Goal: Information Seeking & Learning: Learn about a topic

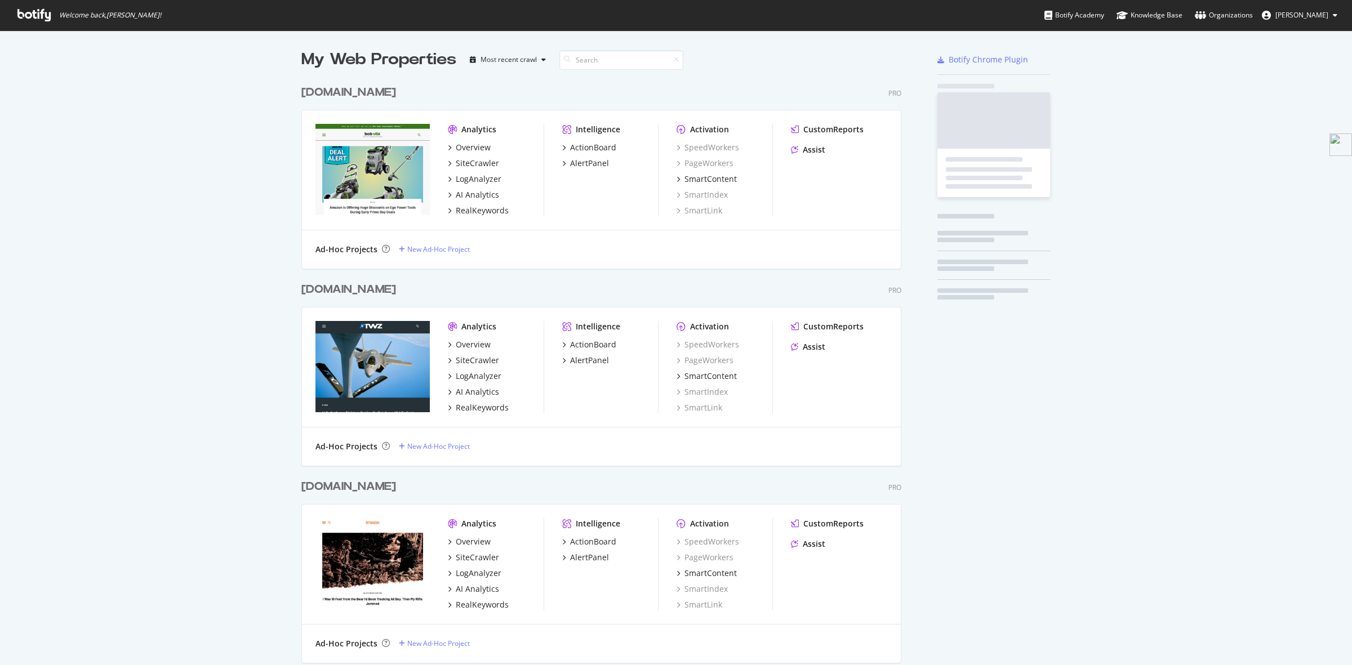
scroll to position [2518, 598]
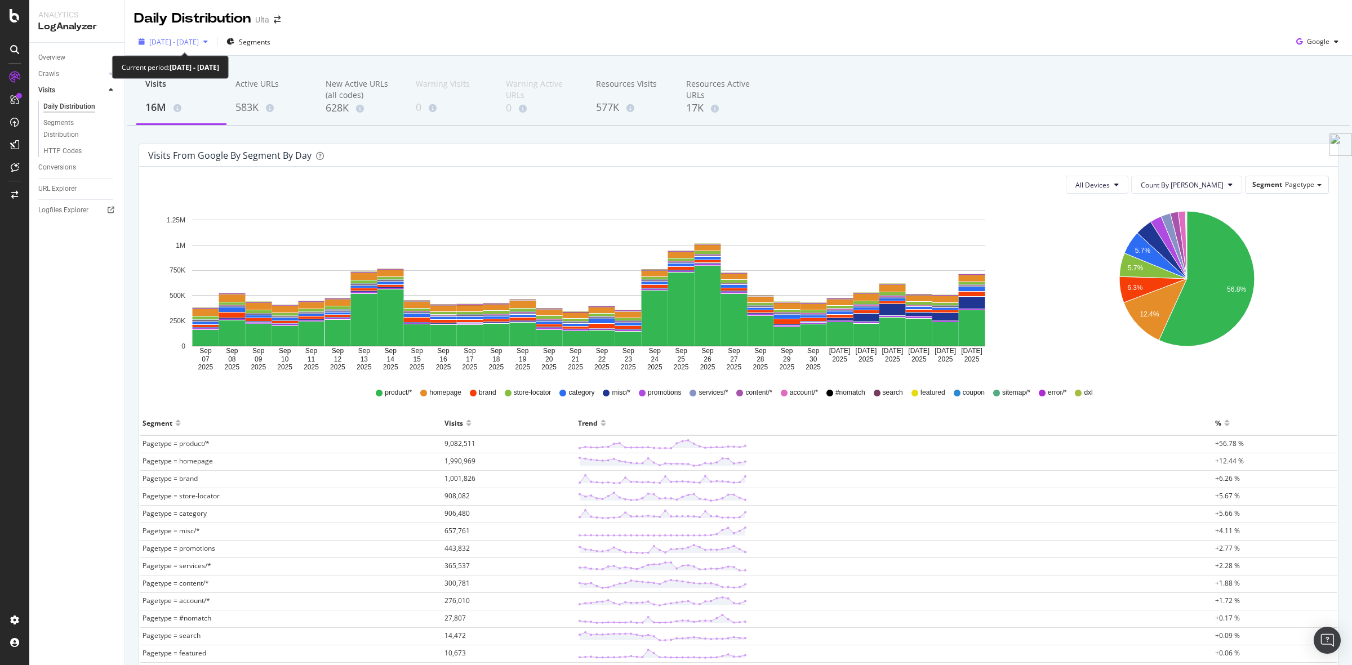
click at [185, 38] on span "[DATE] - [DATE]" at bounding box center [174, 42] width 50 height 10
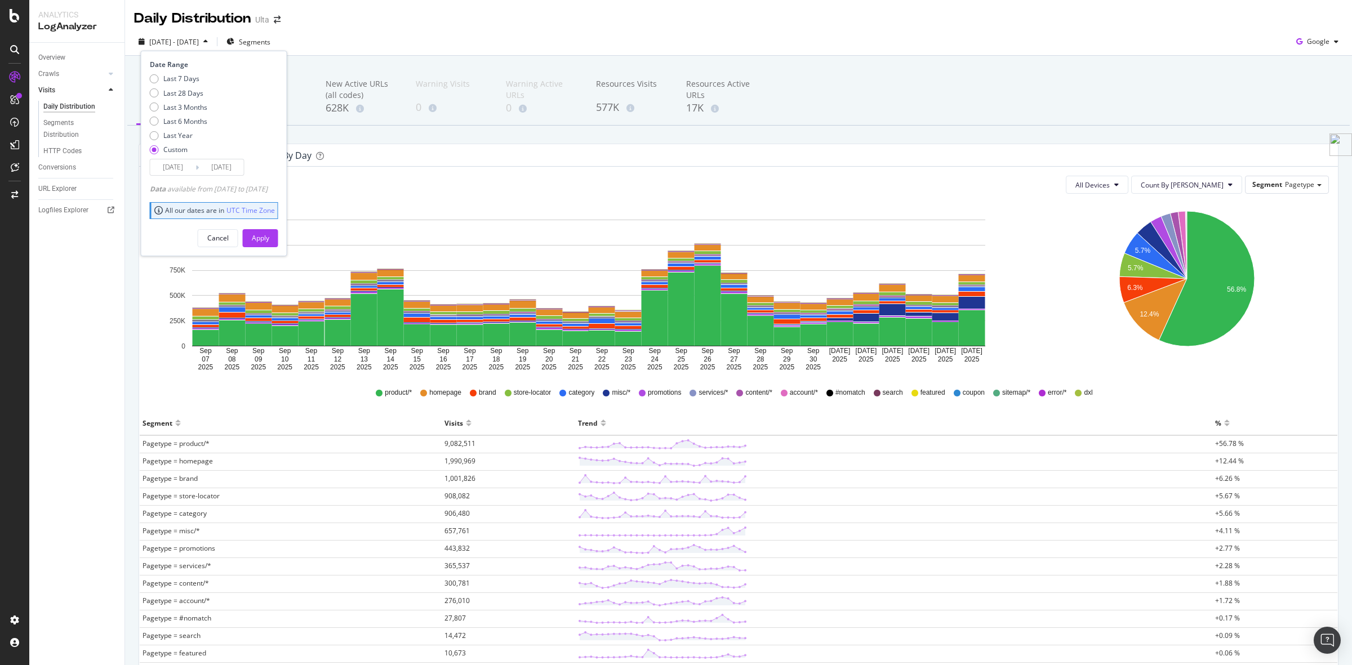
click at [190, 163] on input "[DATE]" at bounding box center [172, 167] width 45 height 16
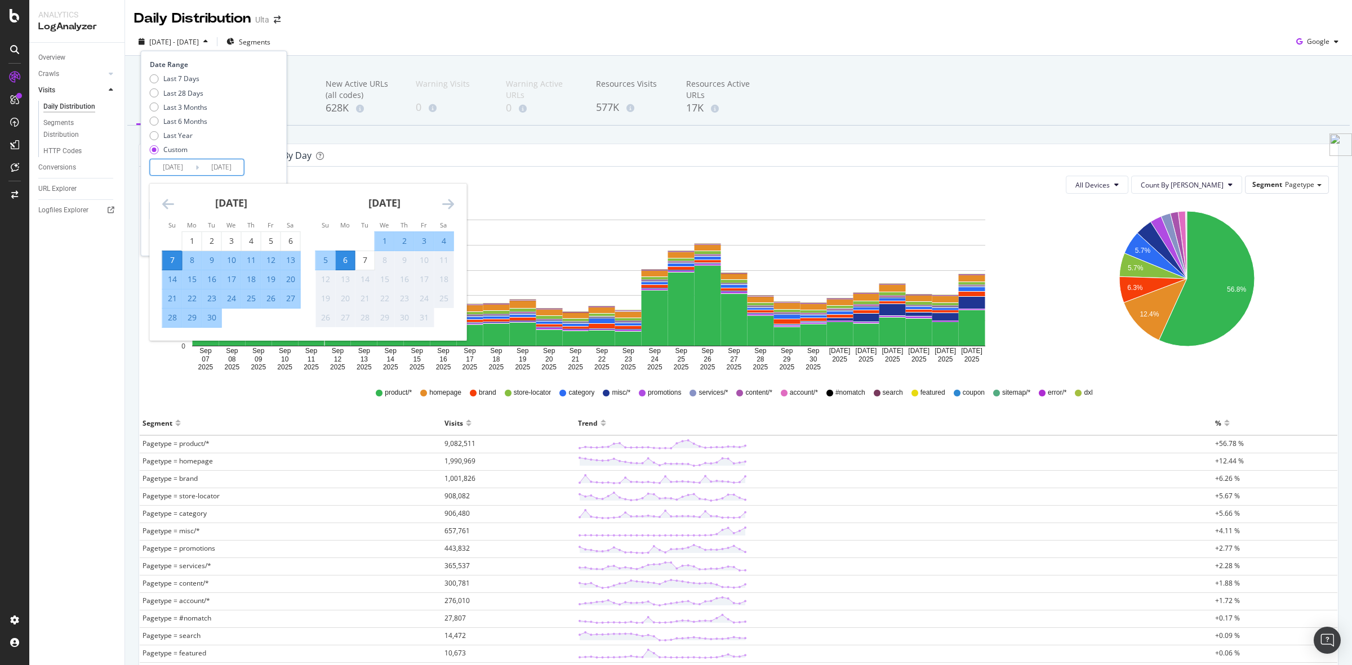
click at [167, 302] on div "21" at bounding box center [172, 298] width 19 height 11
type input "[DATE]"
click at [295, 299] on div "27" at bounding box center [290, 298] width 19 height 11
type input "[DATE]"
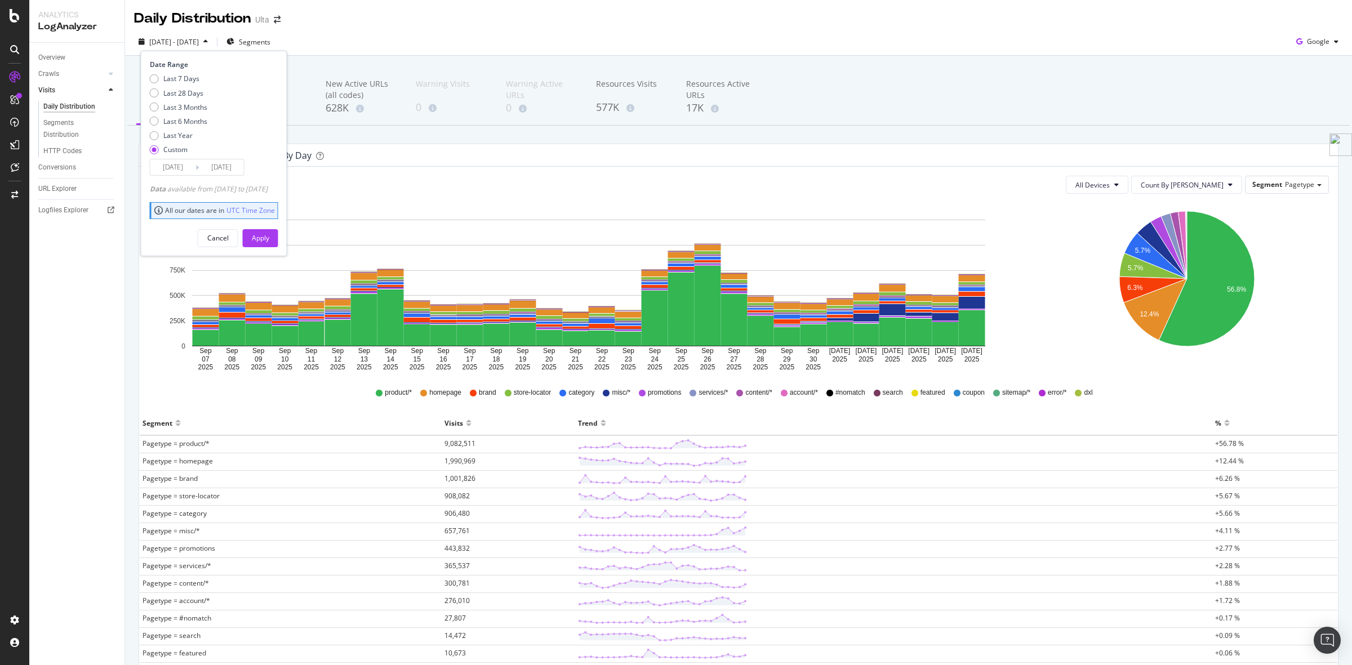
click at [278, 227] on div "Cancel Apply" at bounding box center [214, 234] width 128 height 26
click at [269, 235] on div "Apply" at bounding box center [260, 238] width 17 height 10
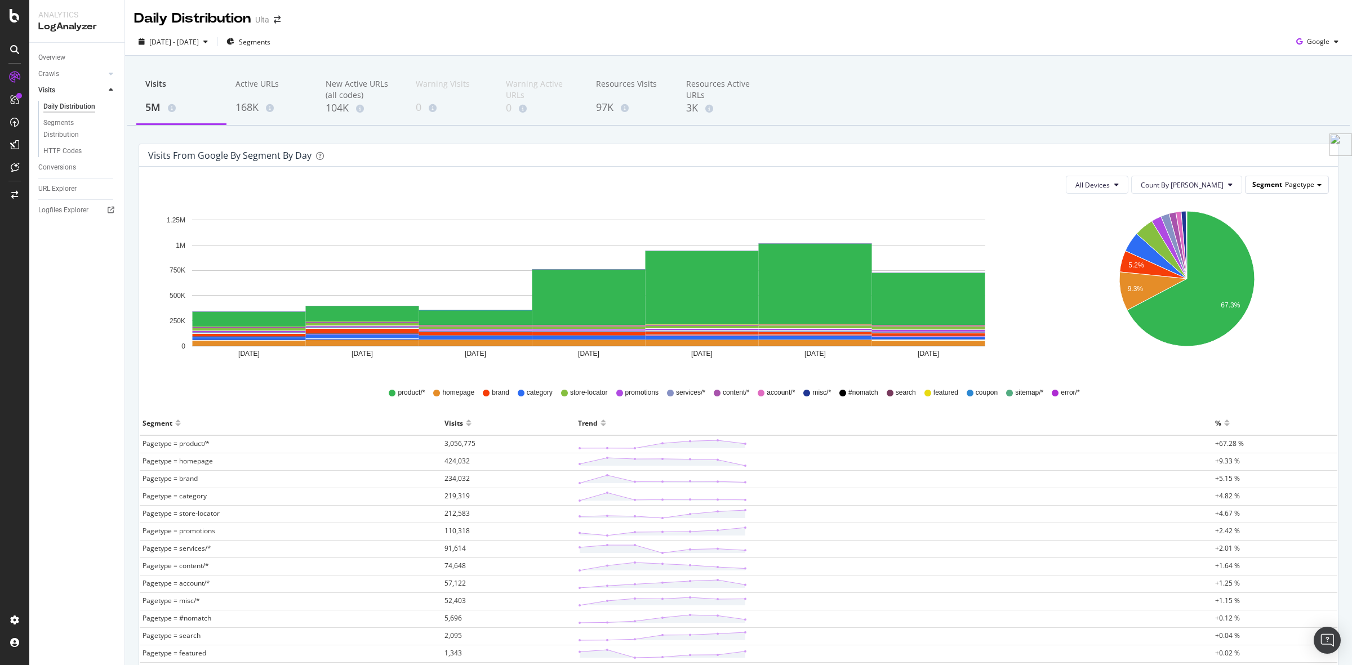
click at [1299, 176] on div "Segment Pagetype" at bounding box center [1286, 184] width 83 height 16
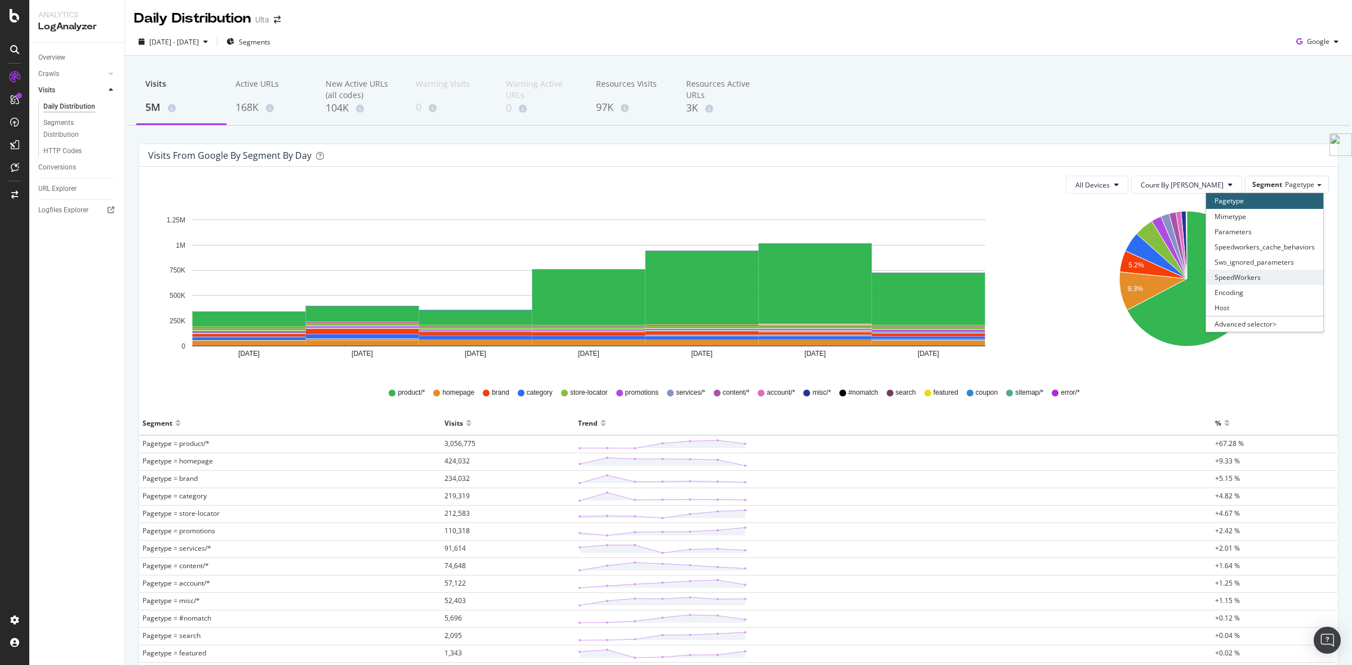
click at [1245, 272] on div "SpeedWorkers" at bounding box center [1264, 277] width 117 height 15
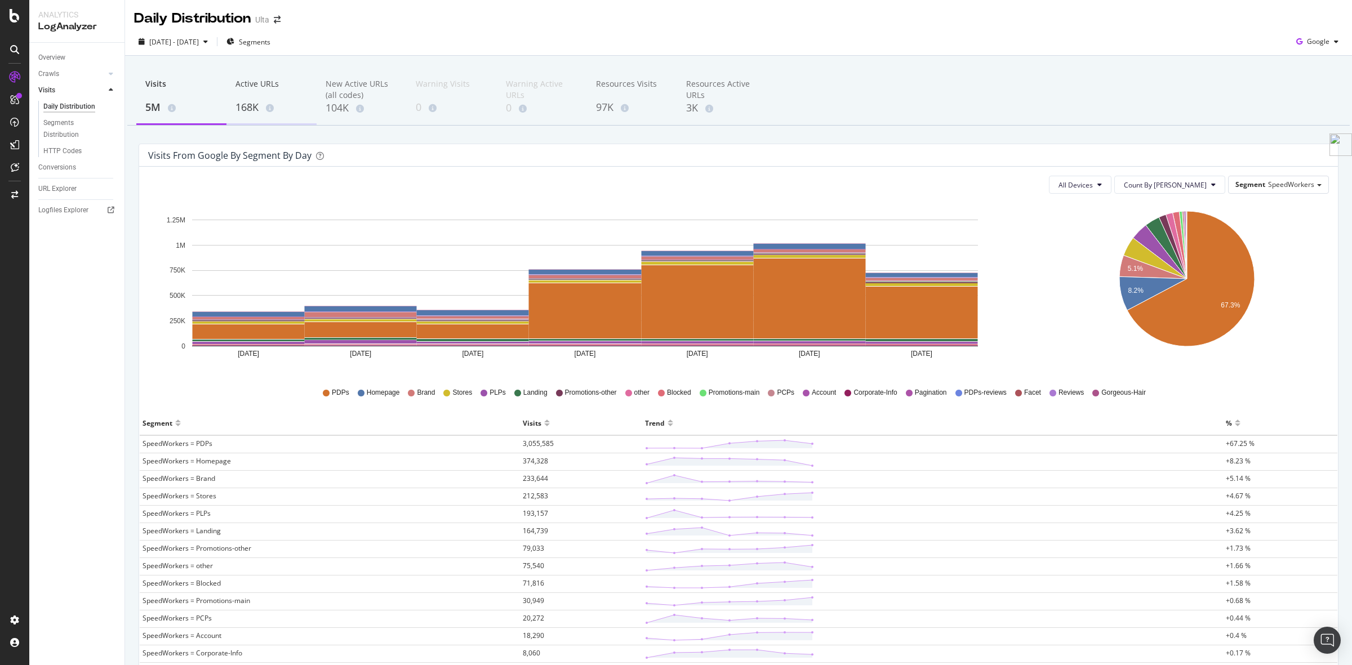
click at [245, 117] on div "Active URLs 168K" at bounding box center [271, 97] width 90 height 56
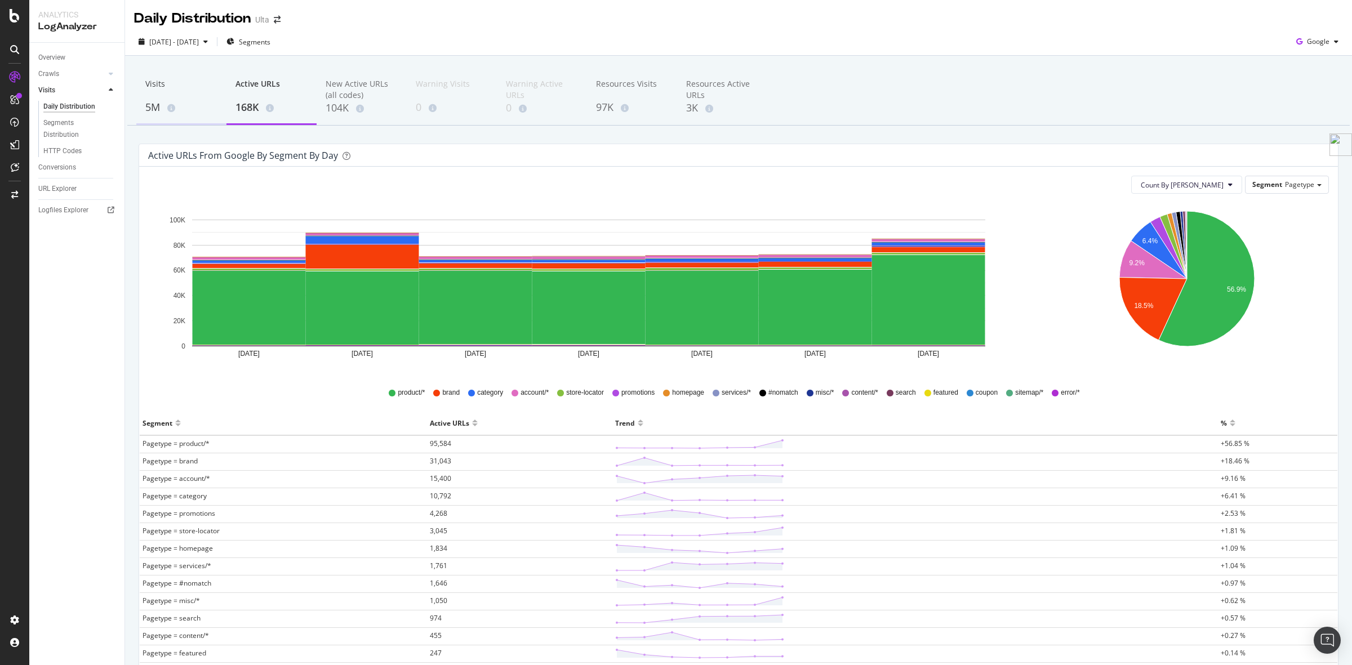
click at [154, 108] on div "5M" at bounding box center [181, 107] width 72 height 15
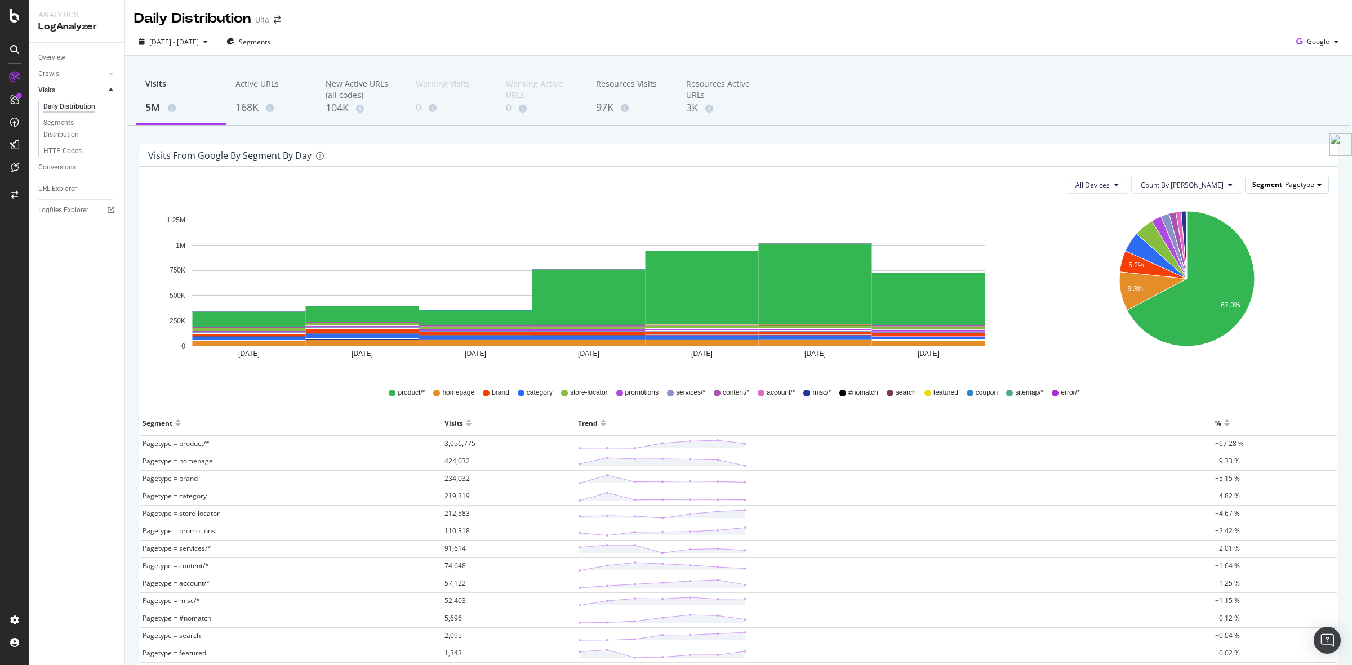
click at [1305, 189] on div "Segment Pagetype" at bounding box center [1286, 184] width 83 height 16
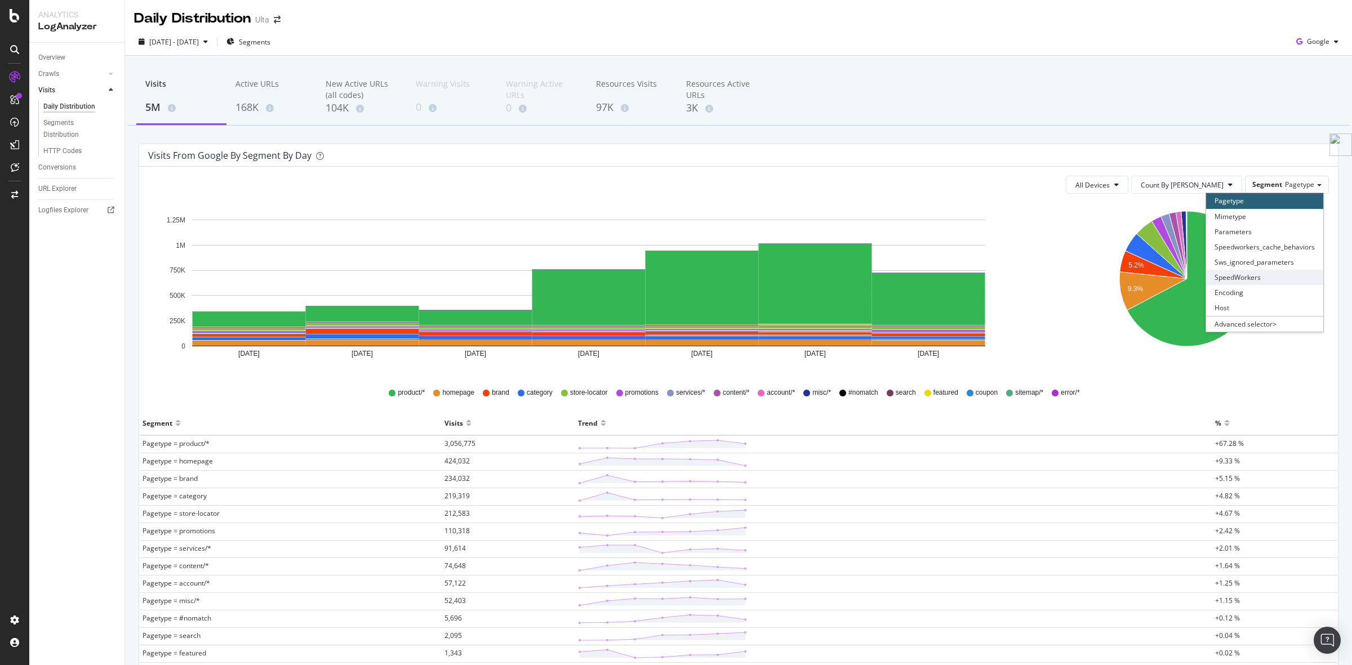
click at [1274, 281] on div "SpeedWorkers" at bounding box center [1264, 277] width 117 height 15
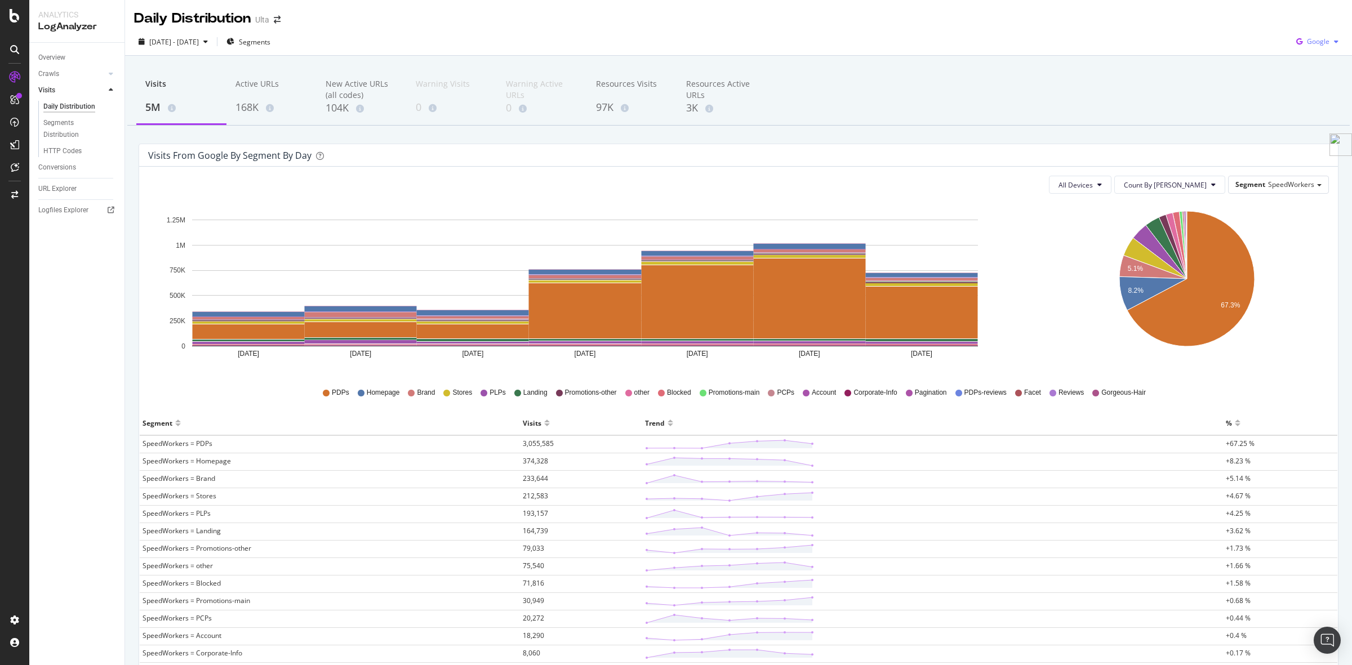
click at [1305, 48] on div "Google" at bounding box center [1317, 41] width 51 height 17
click at [1284, 100] on span at bounding box center [1284, 106] width 14 height 14
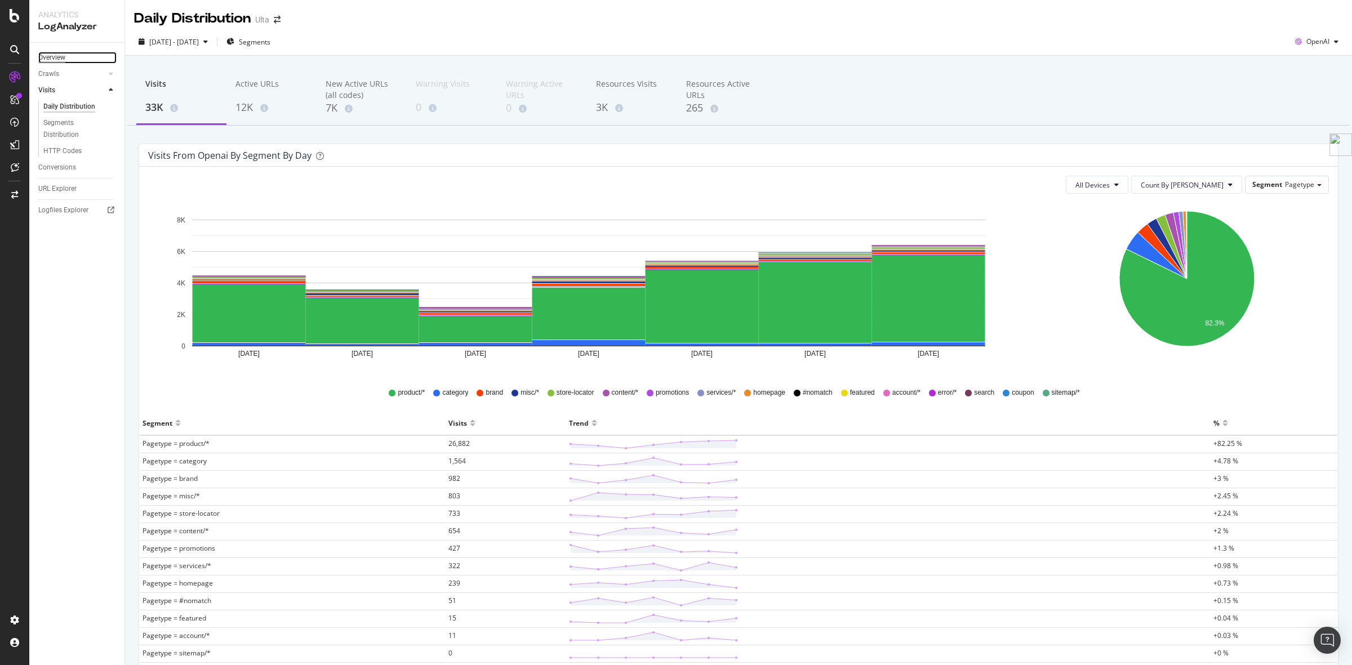
click at [58, 55] on div "Overview" at bounding box center [51, 58] width 27 height 12
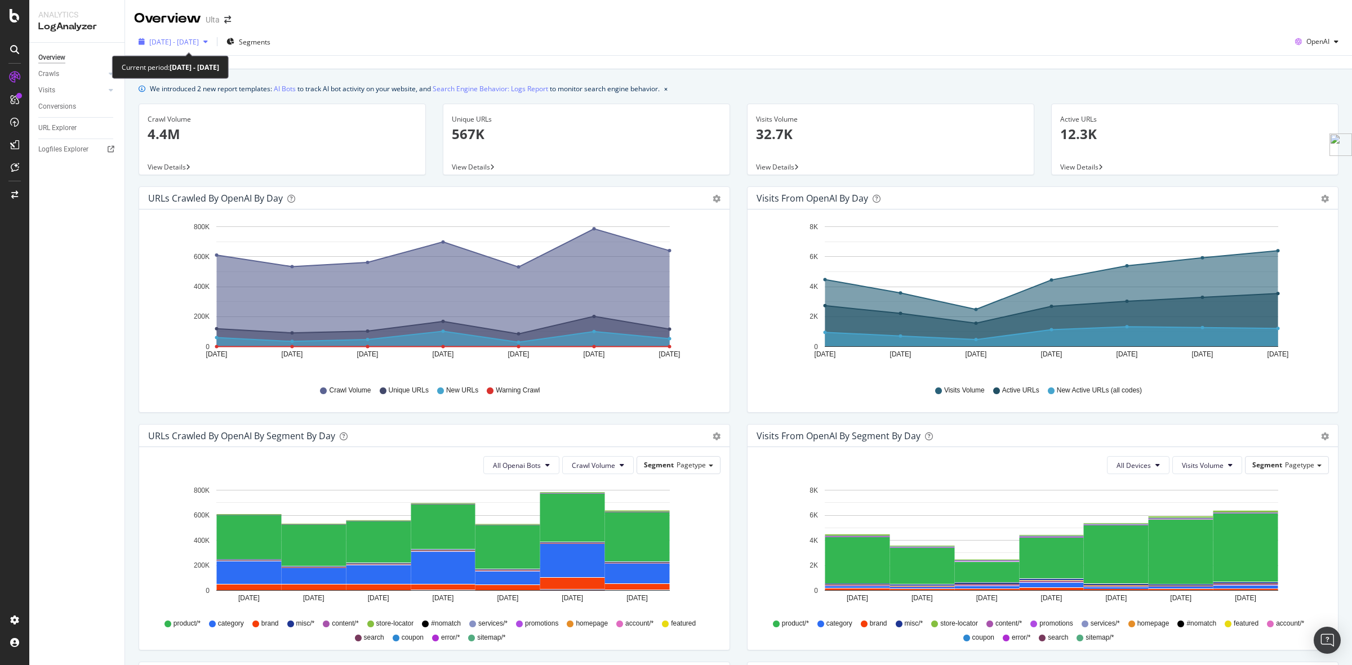
click at [199, 41] on span "[DATE] - [DATE]" at bounding box center [174, 42] width 50 height 10
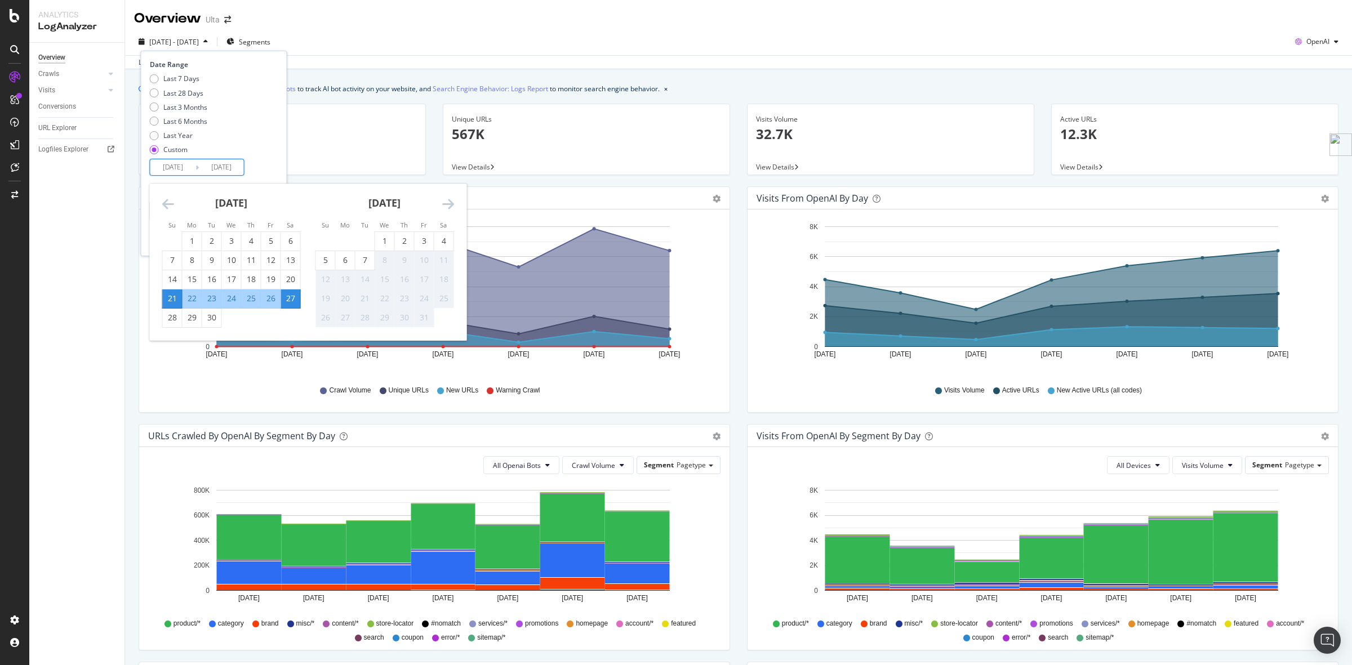
click at [192, 162] on input "[DATE]" at bounding box center [172, 167] width 45 height 16
click at [196, 238] on div "1" at bounding box center [192, 240] width 19 height 11
type input "[DATE]"
click at [215, 322] on div "30" at bounding box center [211, 317] width 19 height 11
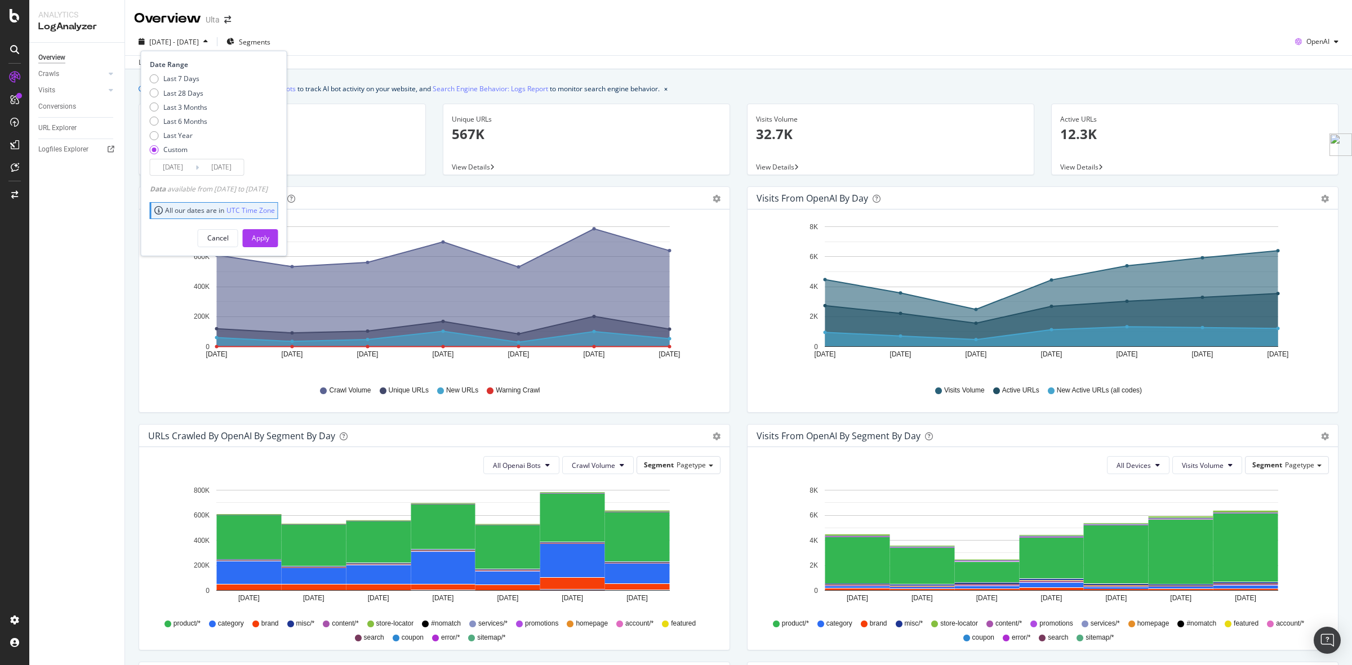
type input "[DATE]"
click at [269, 237] on div "Apply" at bounding box center [260, 238] width 17 height 10
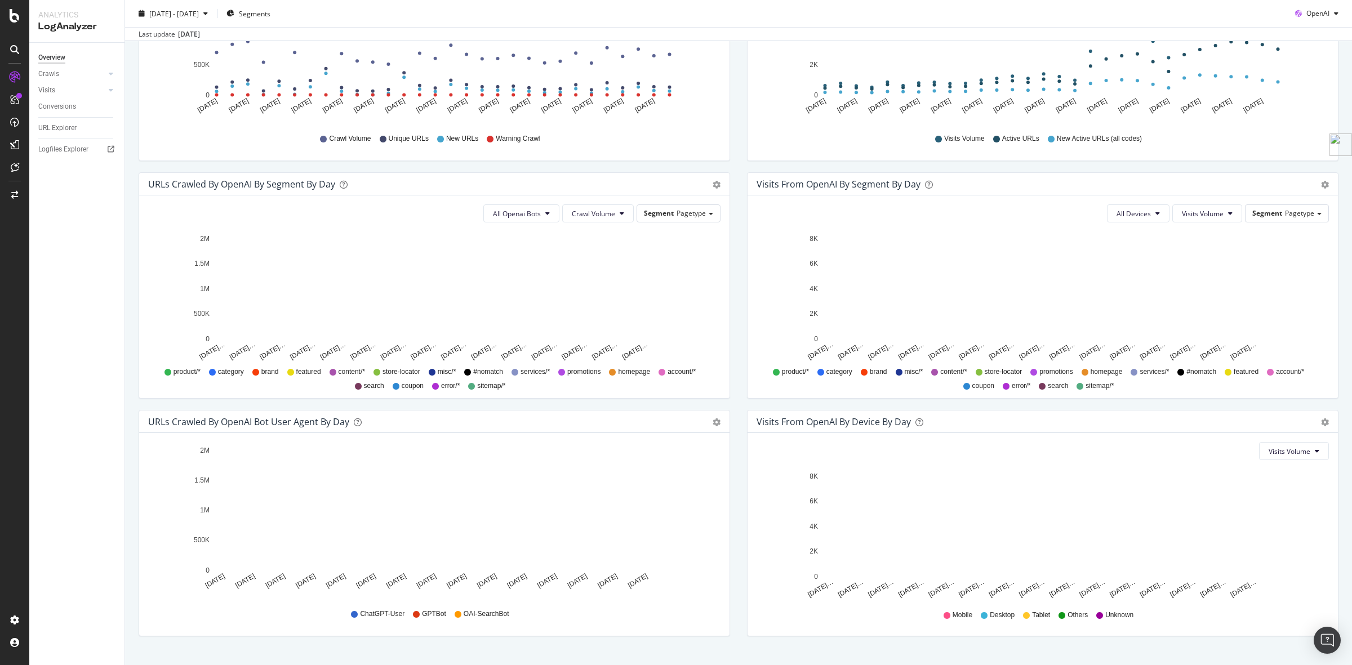
scroll to position [274, 0]
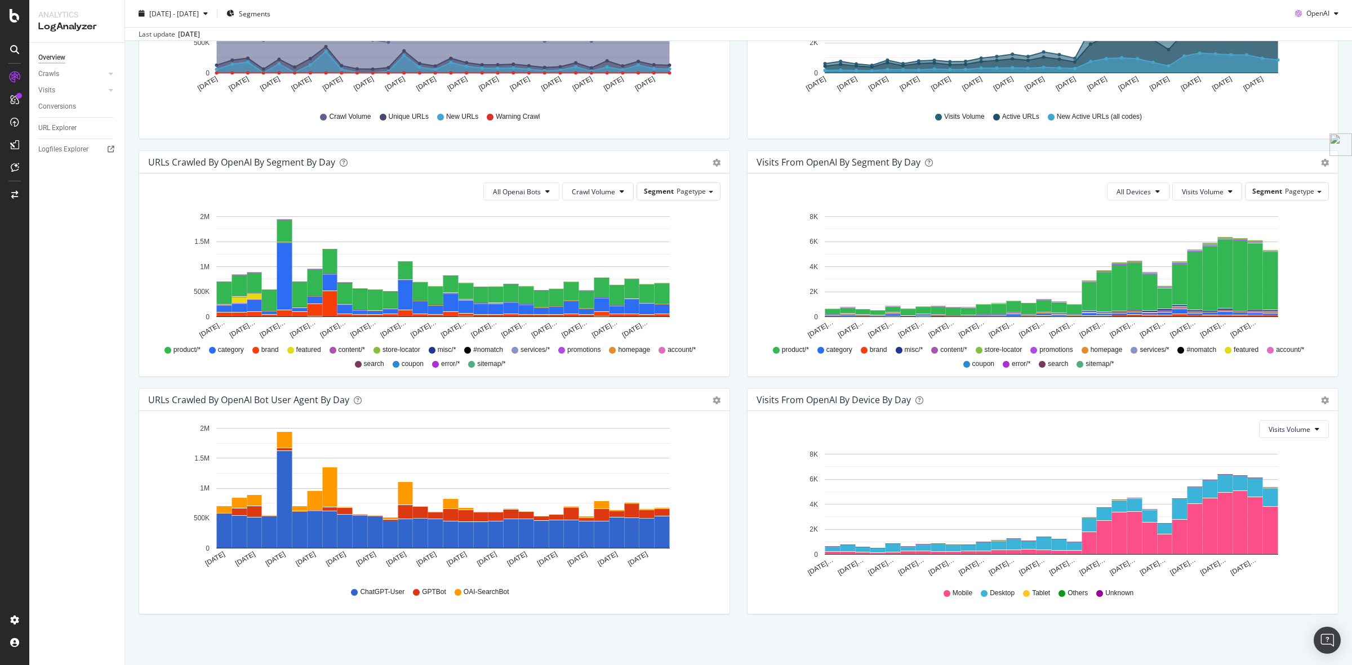
click at [710, 406] on div "URLs Crawled by OpenAI bot User Agent By Day Timeline (by Value) Timeline (by P…" at bounding box center [434, 400] width 590 height 23
click at [713, 401] on icon "gear" at bounding box center [717, 401] width 8 height 8
click at [635, 465] on span "Table" at bounding box center [668, 468] width 119 height 17
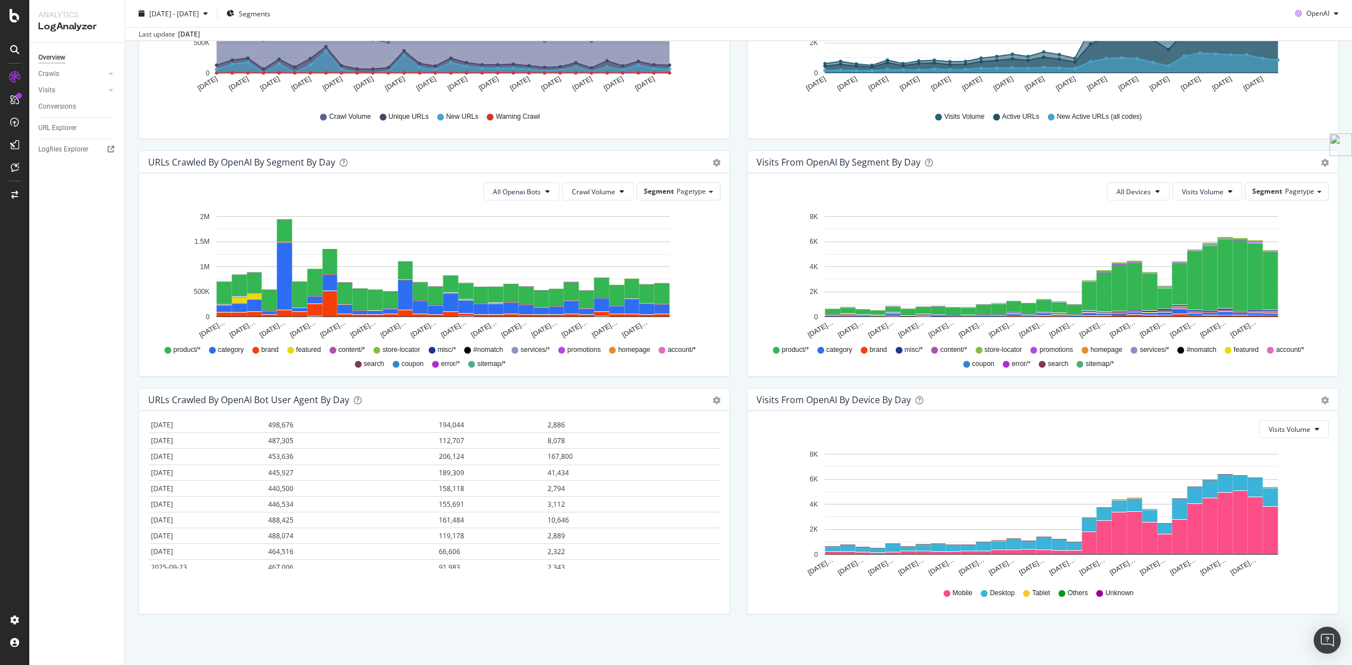
scroll to position [355, 0]
drag, startPoint x: 150, startPoint y: 437, endPoint x: 576, endPoint y: 590, distance: 453.3
click at [576, 590] on div "Hold CTRL while clicking to filter the report. Date ChatGPT-User GPTBot OAI-Sea…" at bounding box center [434, 512] width 590 height 203
copy thead
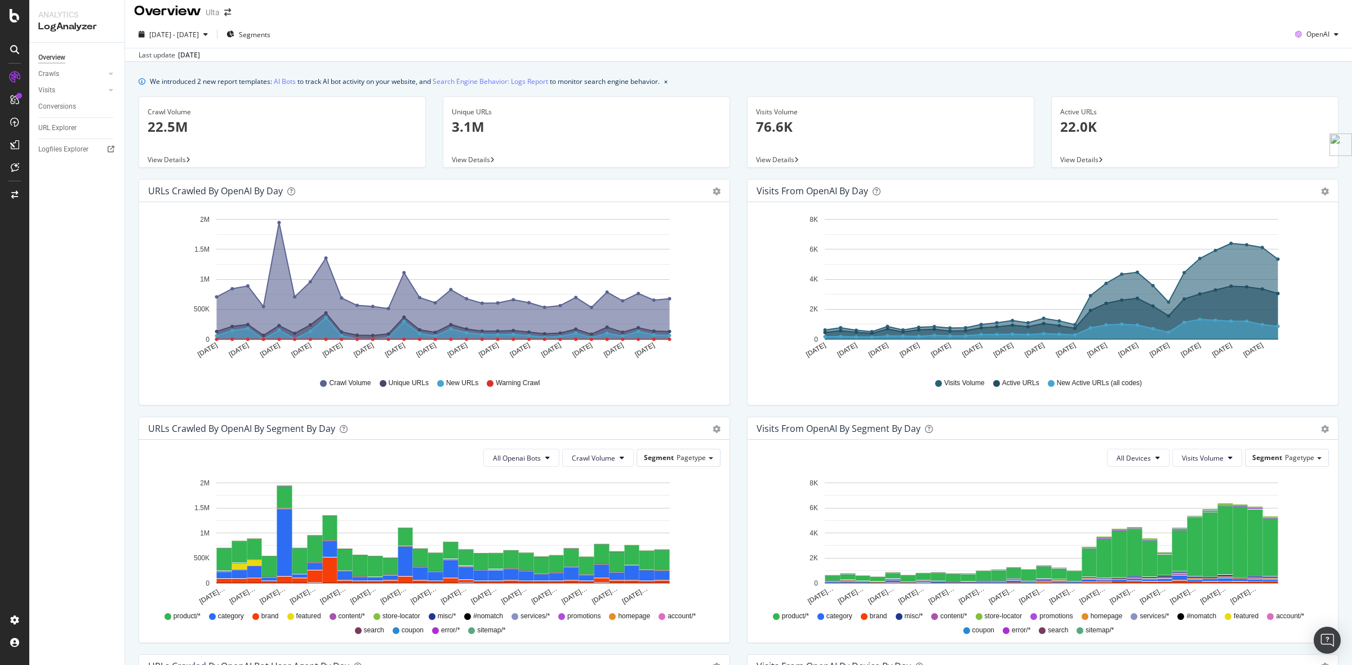
scroll to position [0, 0]
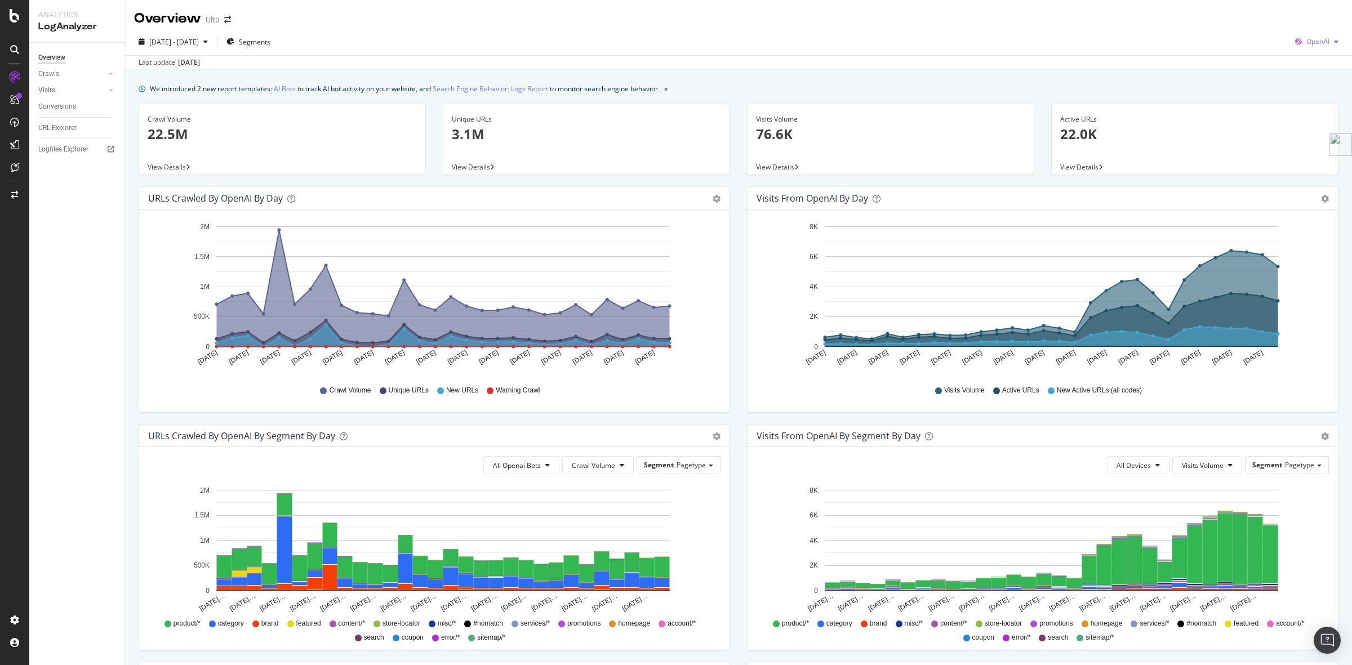
click at [1306, 38] on span "OpenAI" at bounding box center [1317, 42] width 23 height 10
click at [1300, 126] on span "Other AI Bots" at bounding box center [1315, 127] width 42 height 10
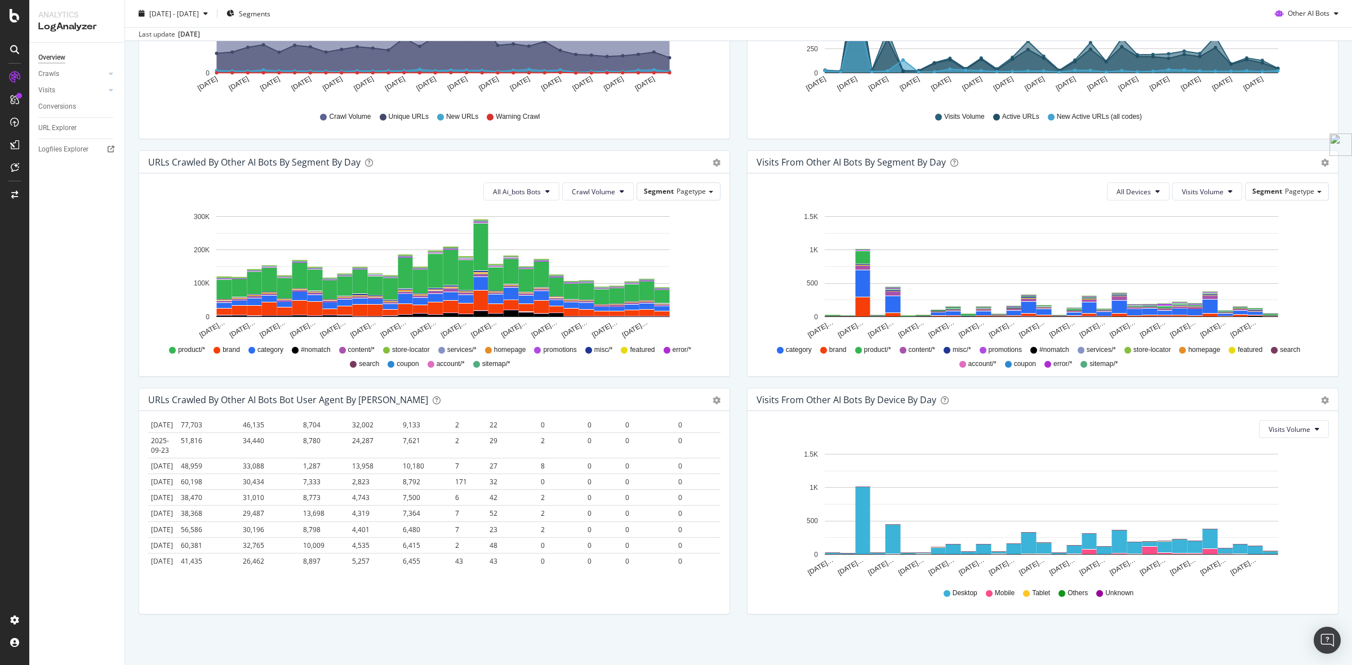
scroll to position [656, 83]
drag, startPoint x: 148, startPoint y: 424, endPoint x: 705, endPoint y: 550, distance: 571.1
click at [705, 550] on div "Date Meta-ExternalAgent PerplexityBot ClaudeBot Bytespider AmazonBot CCBot Perp…" at bounding box center [434, 494] width 572 height 149
copy thead
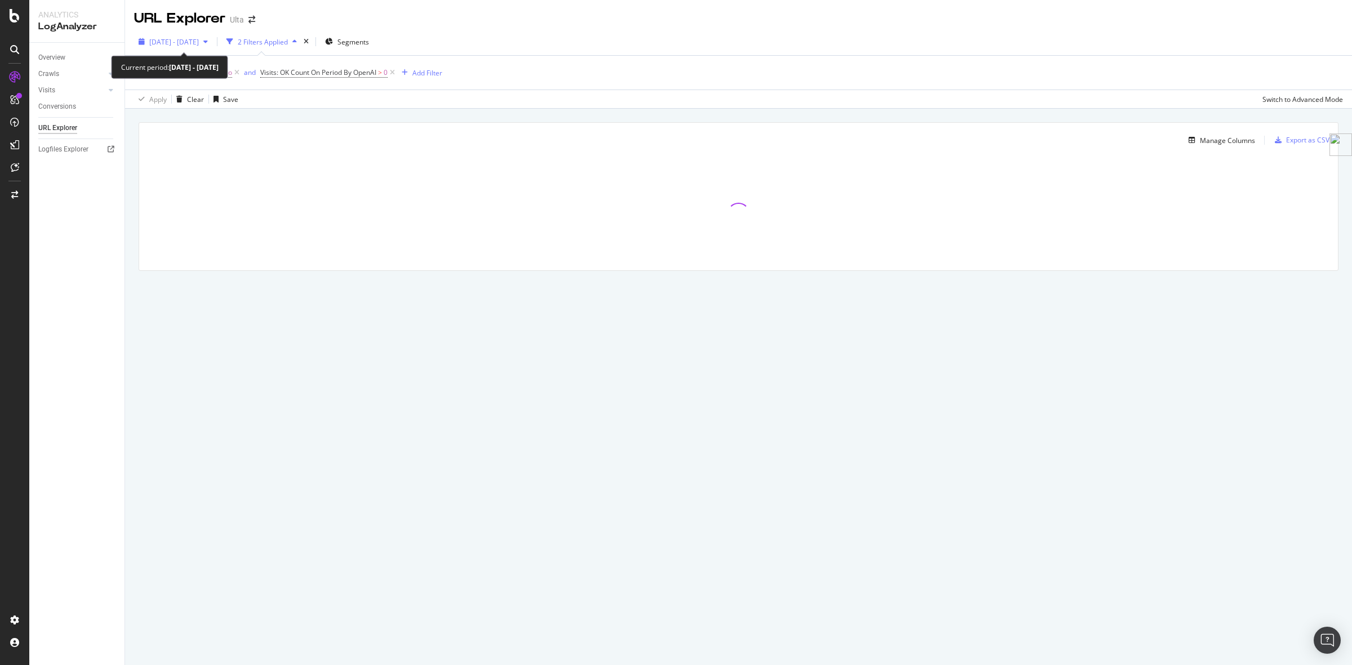
click at [192, 44] on span "2025 Jan. 1st - Jan. 31st" at bounding box center [174, 42] width 50 height 10
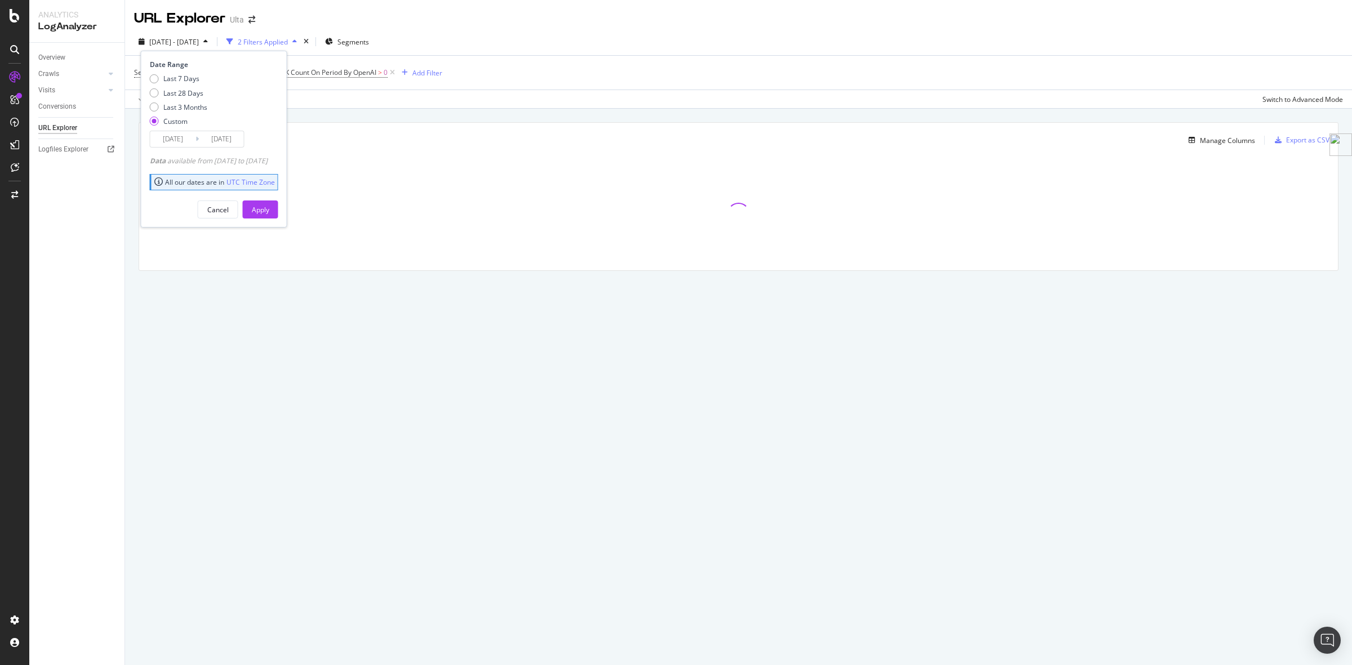
click at [186, 140] on input "2025/01/01" at bounding box center [172, 139] width 45 height 16
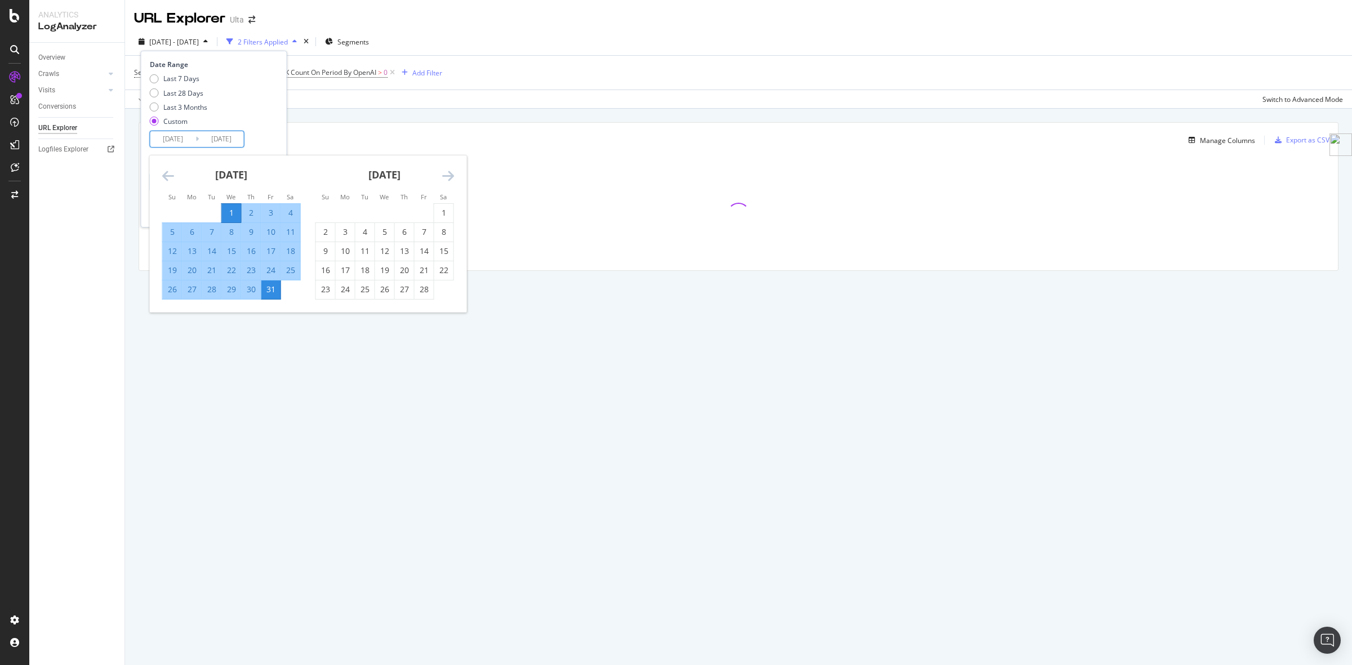
click at [442, 175] on icon "Move forward to switch to the next month." at bounding box center [448, 176] width 12 height 14
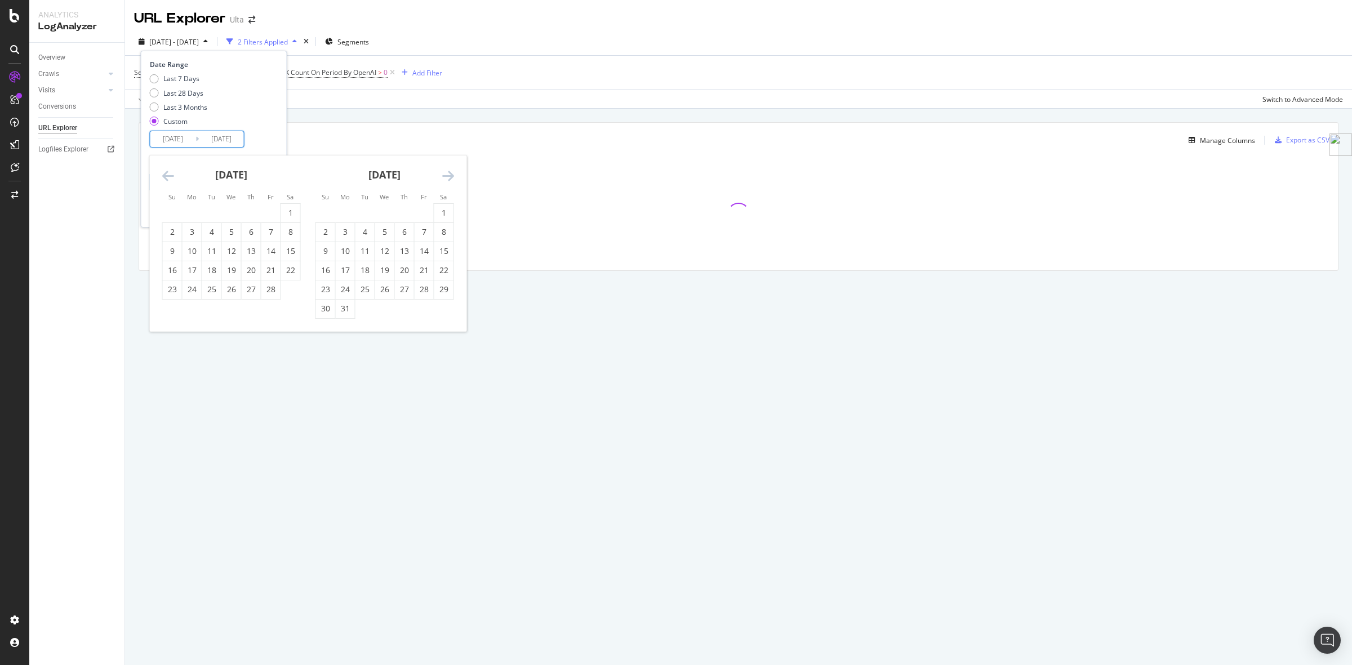
click at [444, 175] on icon "Move forward to switch to the next month." at bounding box center [448, 176] width 12 height 14
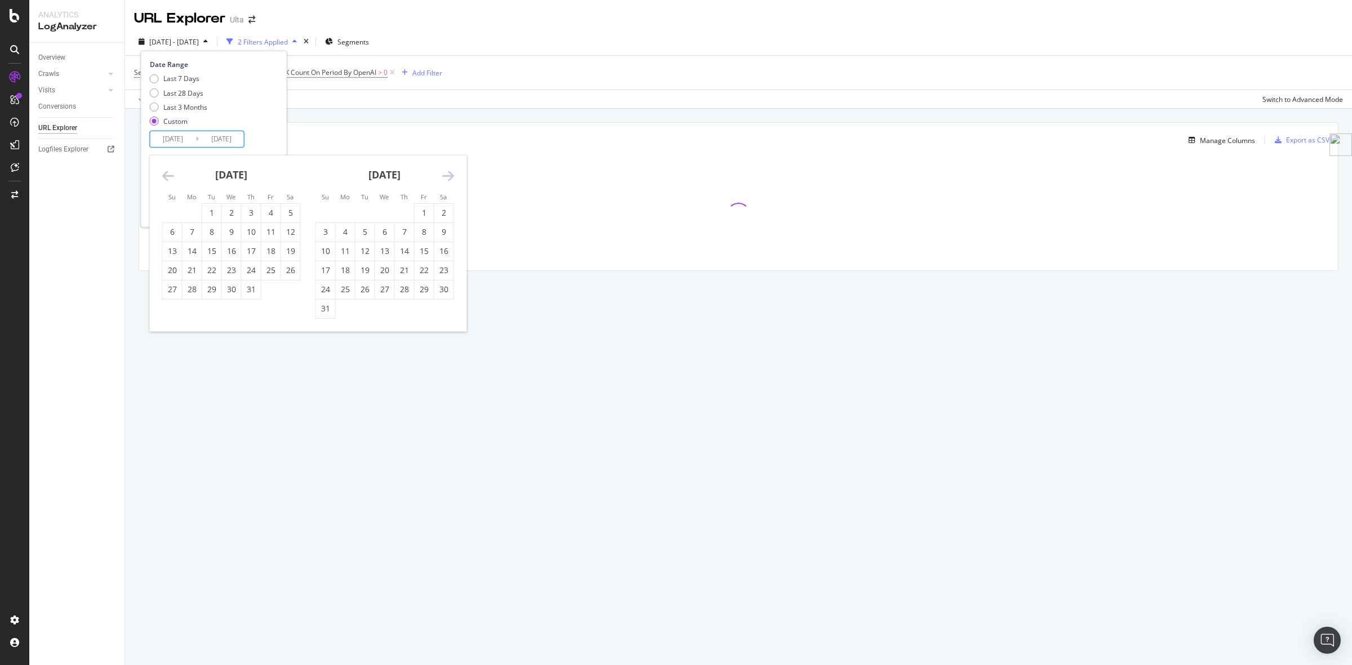
click at [444, 175] on icon "Move forward to switch to the next month." at bounding box center [448, 176] width 12 height 14
click at [341, 208] on div "1" at bounding box center [345, 212] width 19 height 11
type input "[DATE]"
click at [368, 293] on div "30" at bounding box center [364, 289] width 19 height 11
type input "[DATE]"
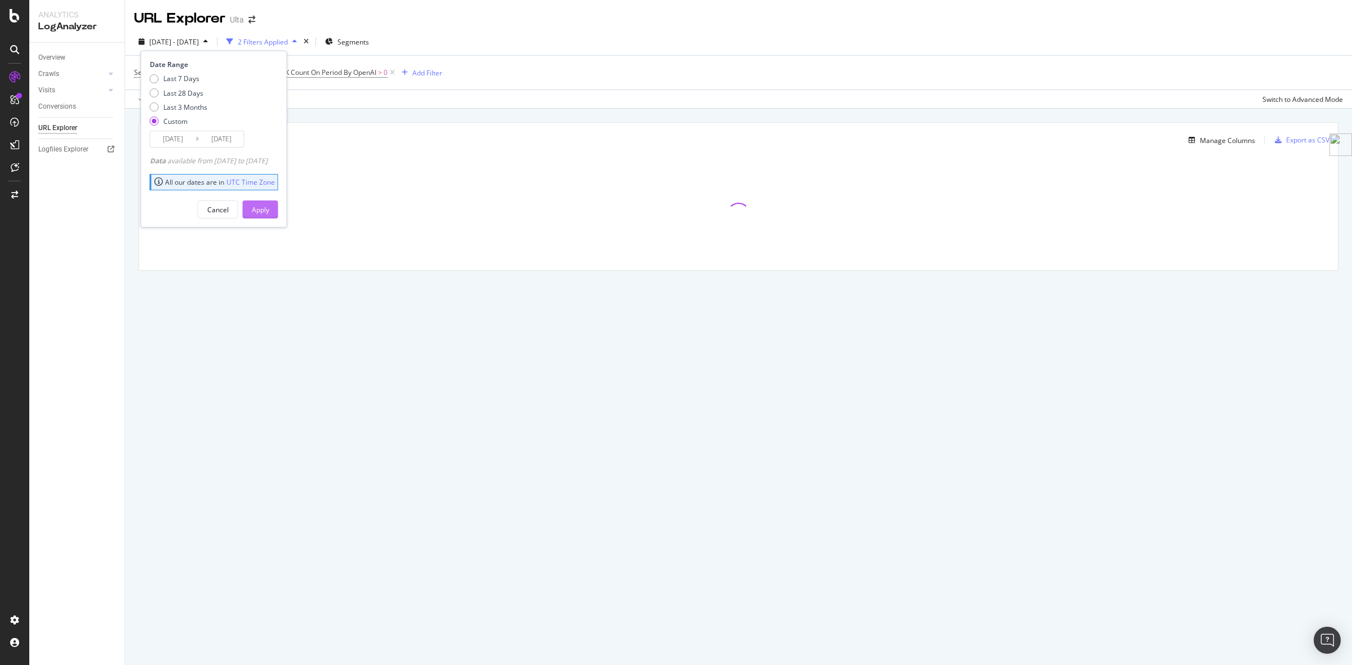
click at [269, 212] on div "Apply" at bounding box center [260, 210] width 17 height 10
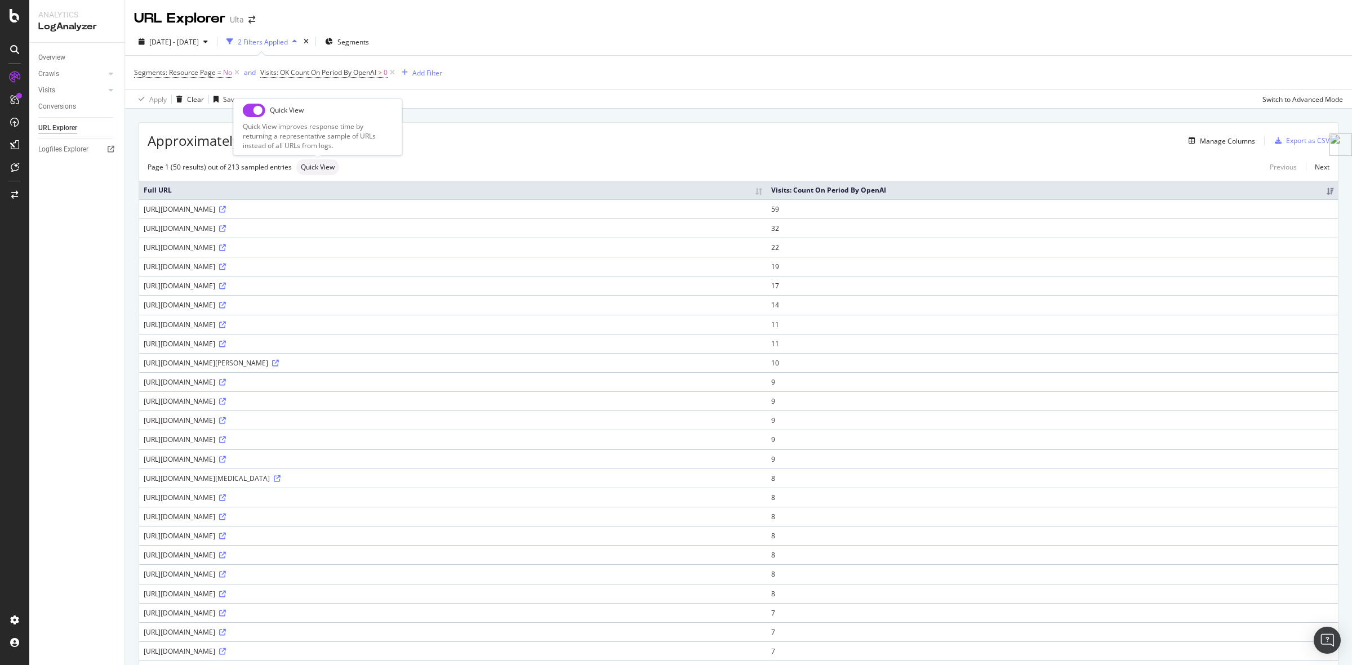
click at [254, 109] on input "checkbox" at bounding box center [254, 111] width 23 height 14
checkbox input "true"
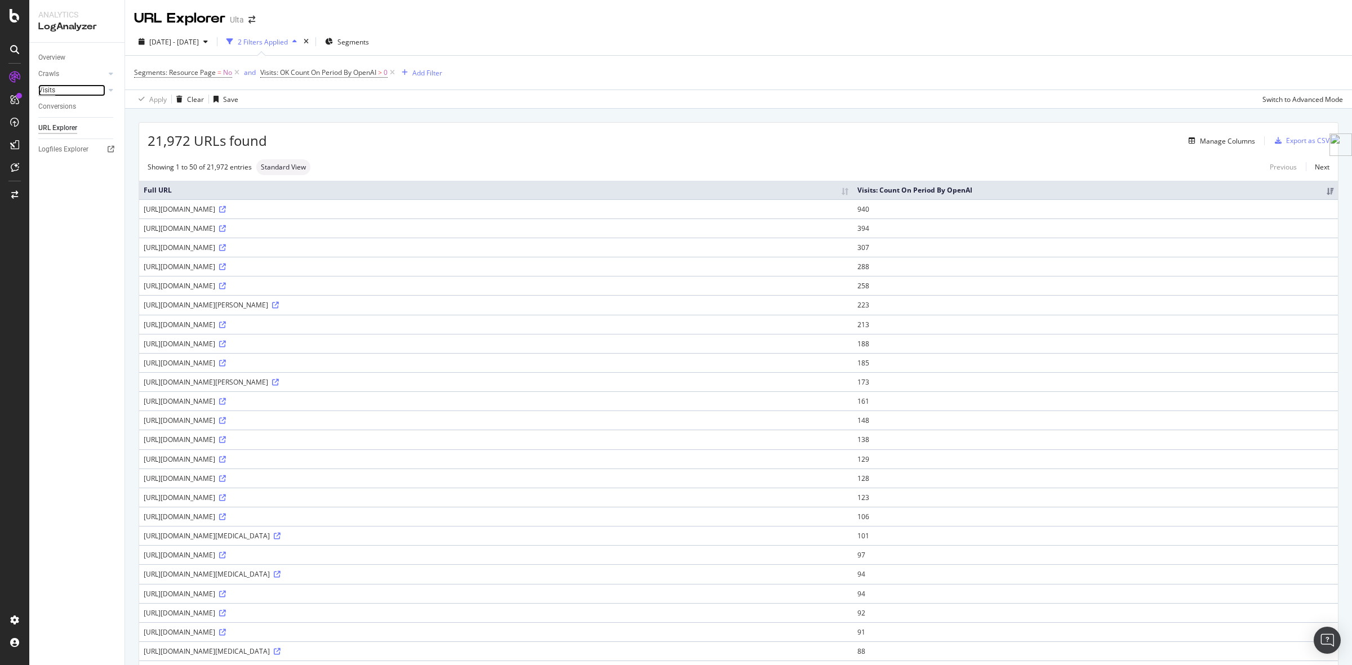
click at [47, 88] on div "Visits" at bounding box center [46, 90] width 17 height 12
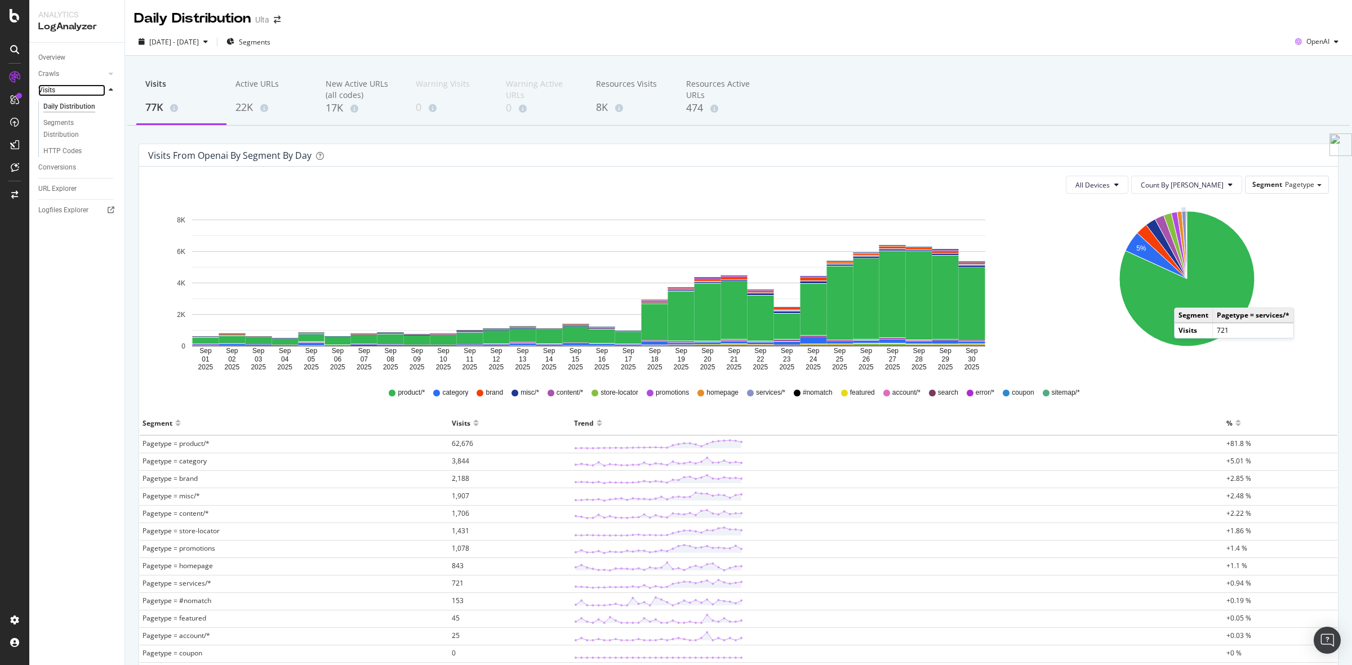
scroll to position [142, 0]
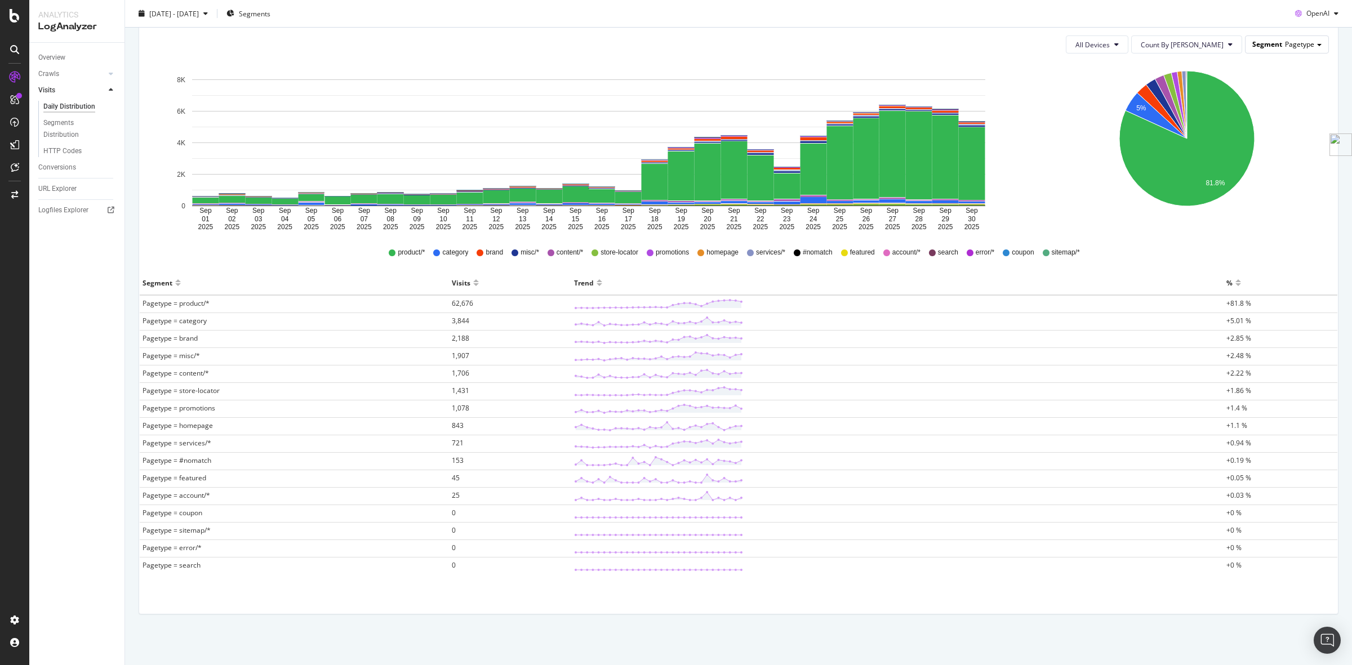
click at [1277, 47] on div "Segment Pagetype" at bounding box center [1286, 44] width 83 height 16
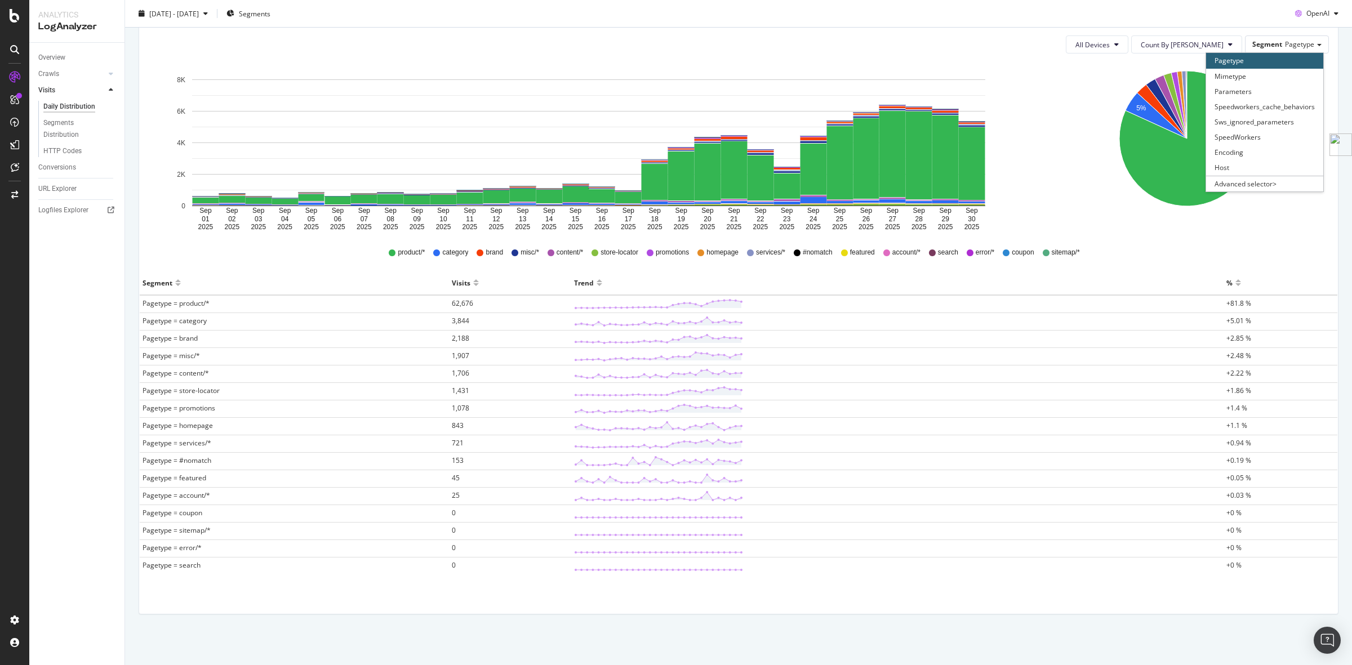
click at [993, 69] on icon "Sep 01 2025 Sep 02 2025 Sep 03 2025 Sep 04 2025 Sep 05 2025 Sep 06 2025 Sep 07 …" at bounding box center [588, 147] width 881 height 169
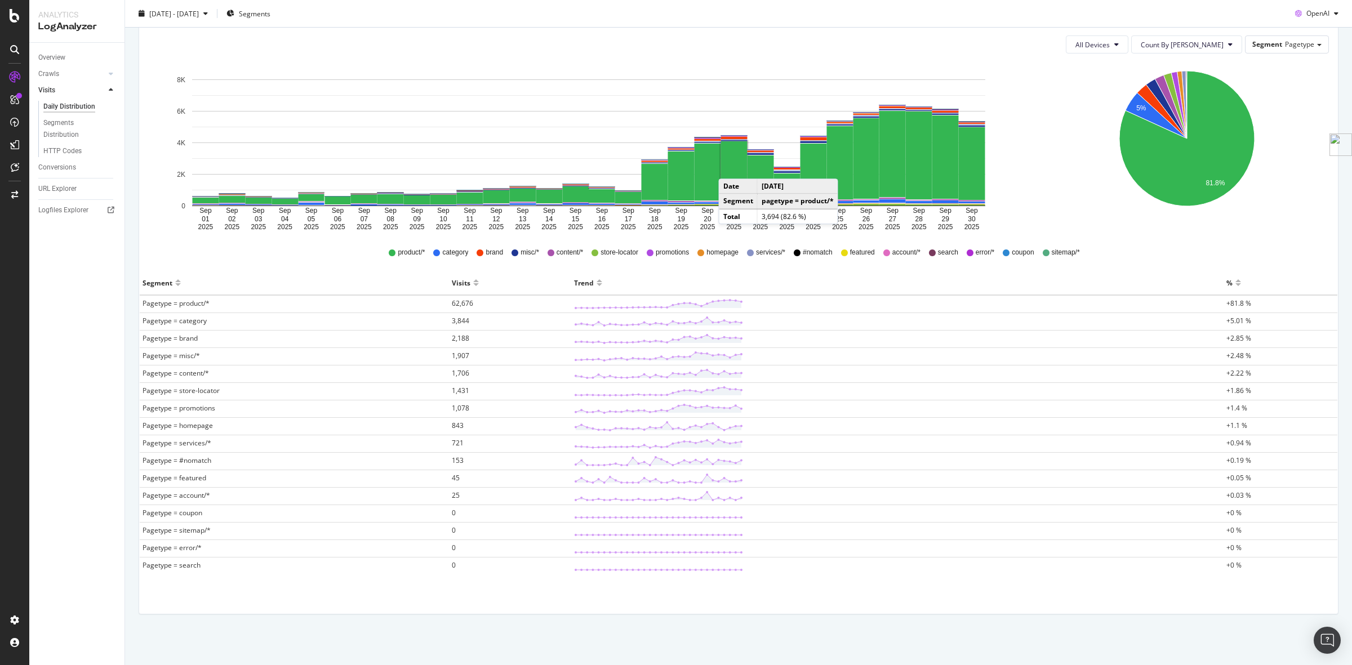
drag, startPoint x: 141, startPoint y: 281, endPoint x: 1224, endPoint y: 576, distance: 1122.3
click at [1224, 576] on div "Segment Visits Trend % Pagetype = product/* 62,676 +81.8 % Pagetype = category …" at bounding box center [739, 428] width 1198 height 315
copy thead
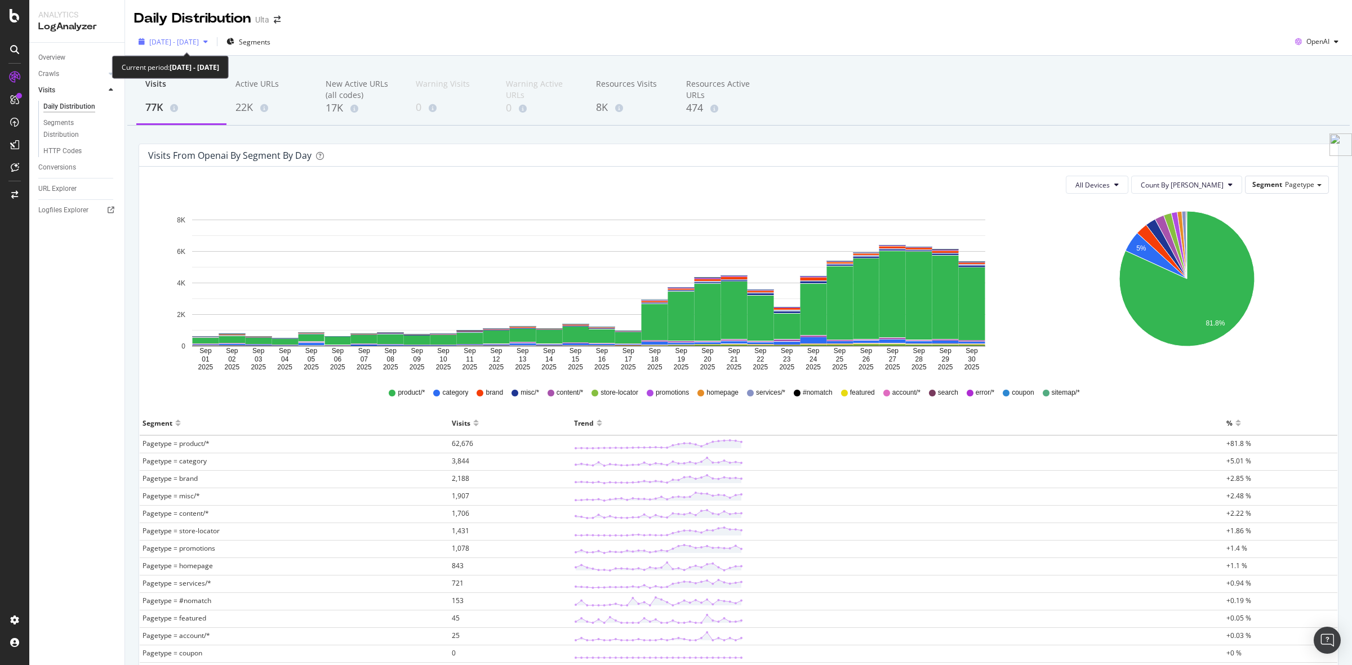
click at [177, 44] on span "[DATE] - [DATE]" at bounding box center [174, 42] width 50 height 10
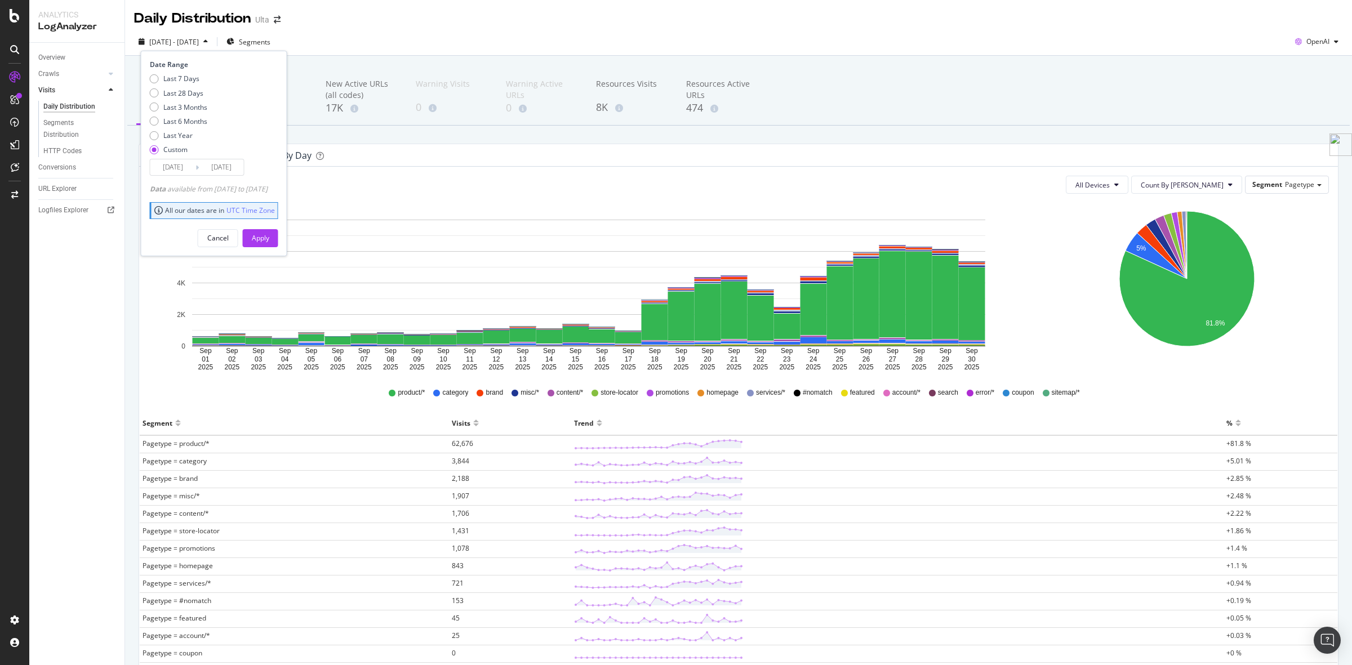
click at [196, 162] on icon at bounding box center [196, 167] width 3 height 11
click at [193, 165] on input "[DATE]" at bounding box center [172, 167] width 45 height 16
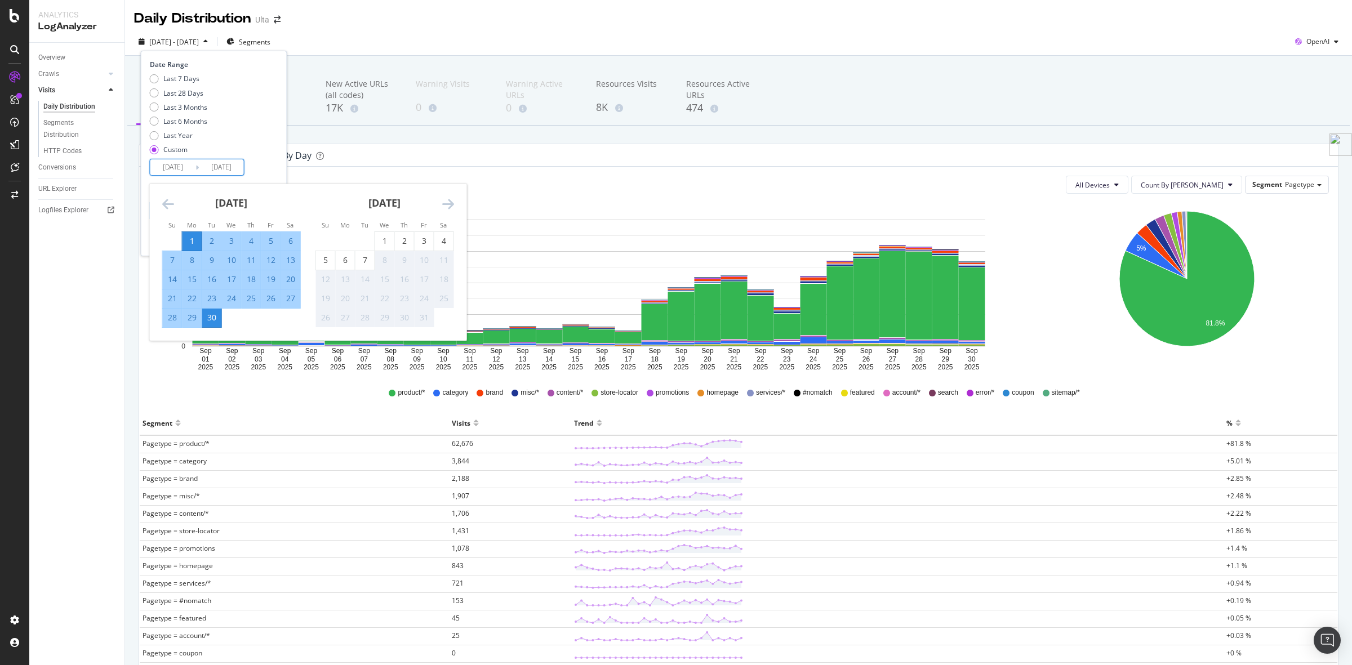
click at [163, 202] on icon "Move backward to switch to the previous month." at bounding box center [168, 204] width 12 height 14
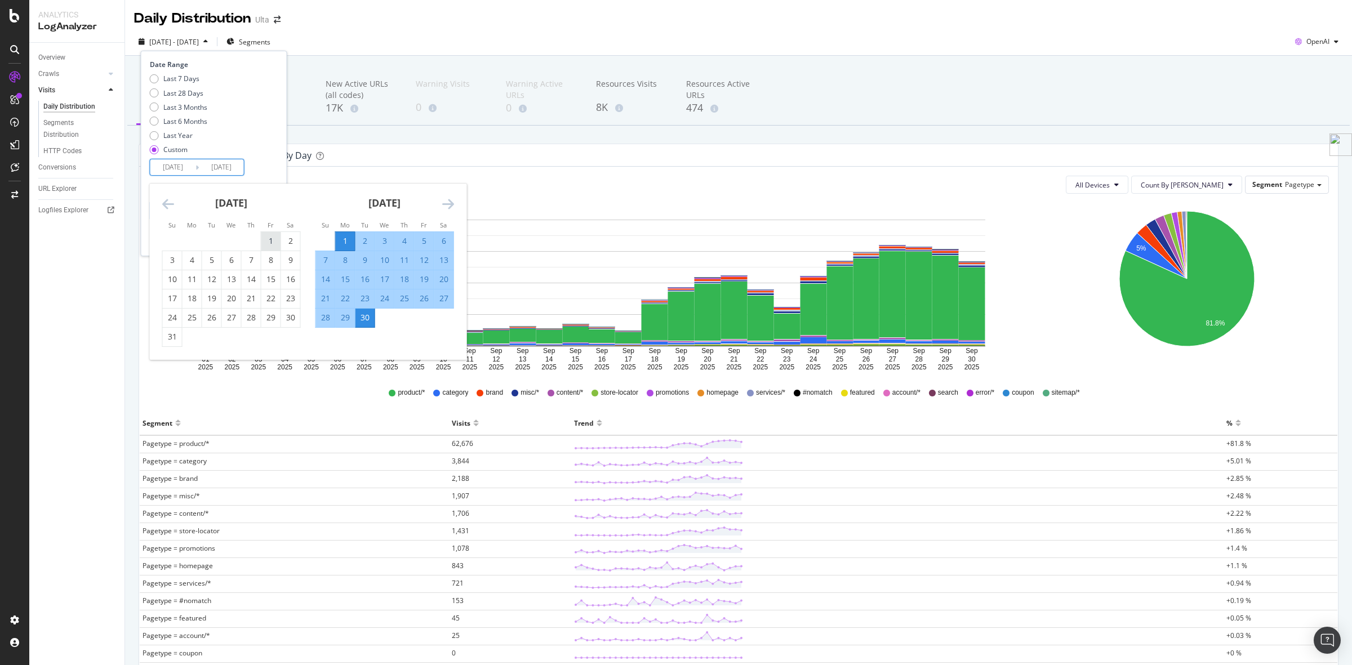
click at [273, 235] on div "1" at bounding box center [270, 240] width 19 height 11
type input "2025/08/01"
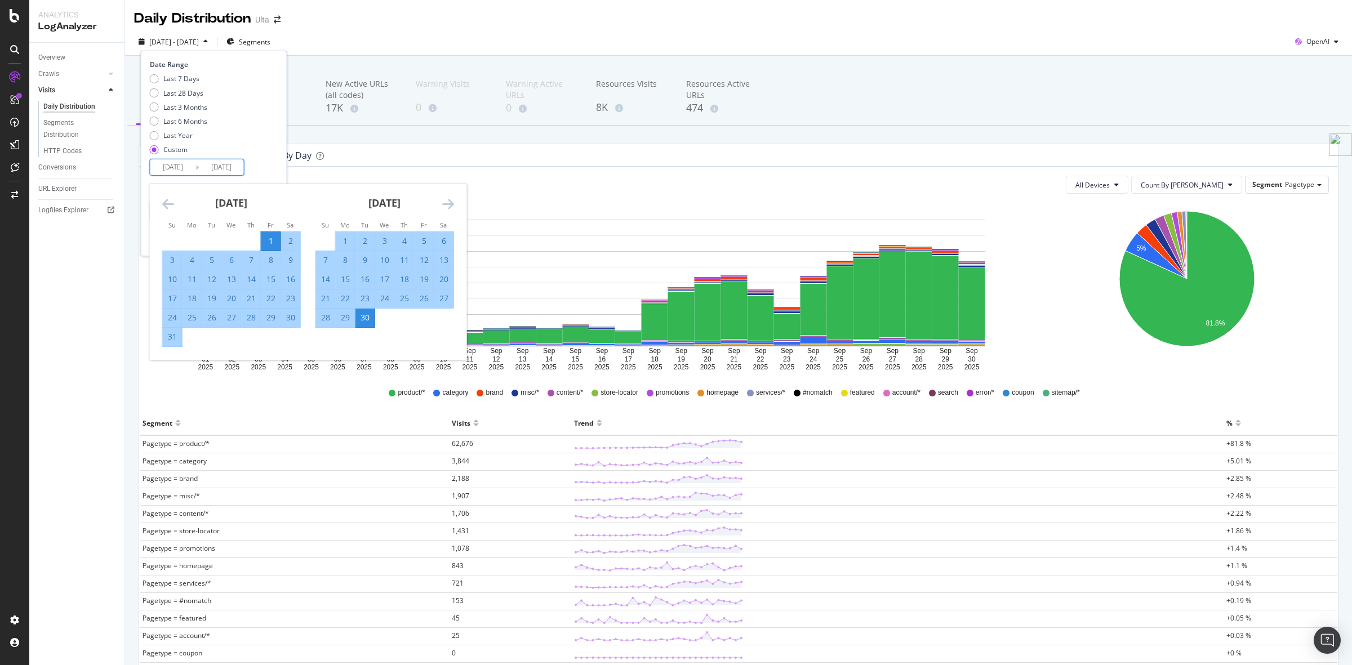
drag, startPoint x: 168, startPoint y: 339, endPoint x: 188, endPoint y: 307, distance: 37.2
click at [167, 339] on div "31" at bounding box center [172, 336] width 19 height 11
type input "2025/08/31"
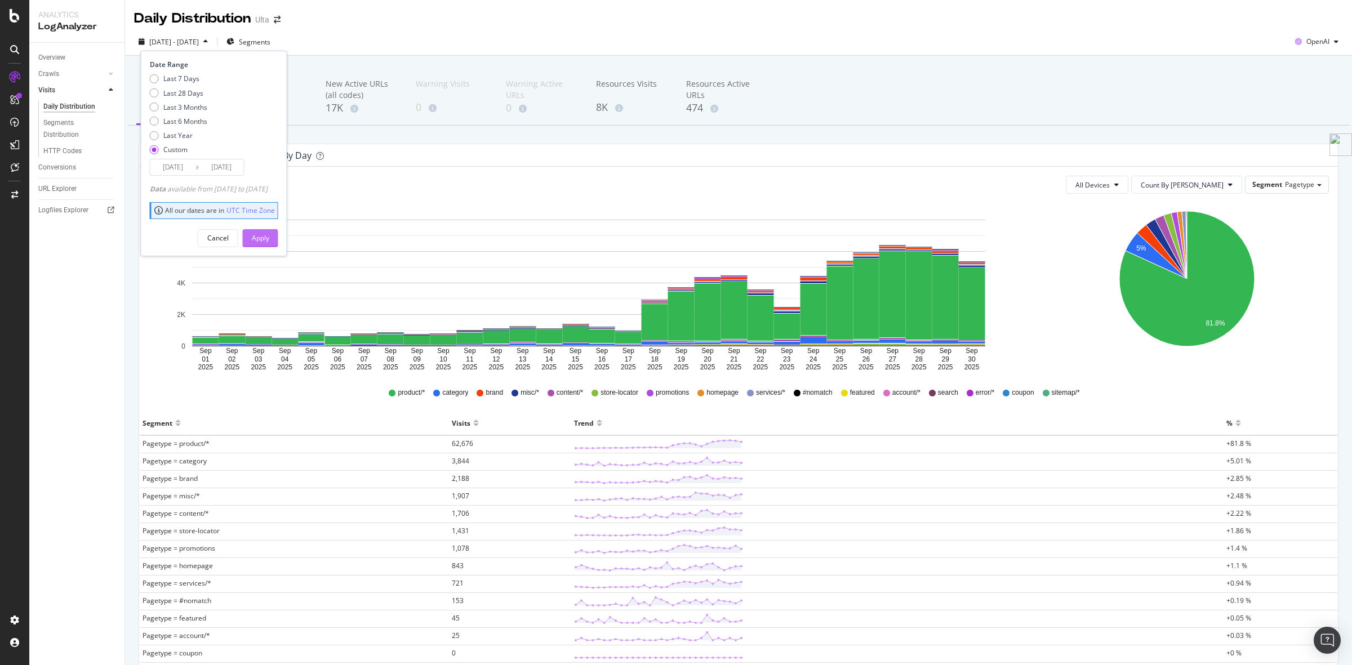
click at [269, 237] on div "Apply" at bounding box center [260, 238] width 17 height 10
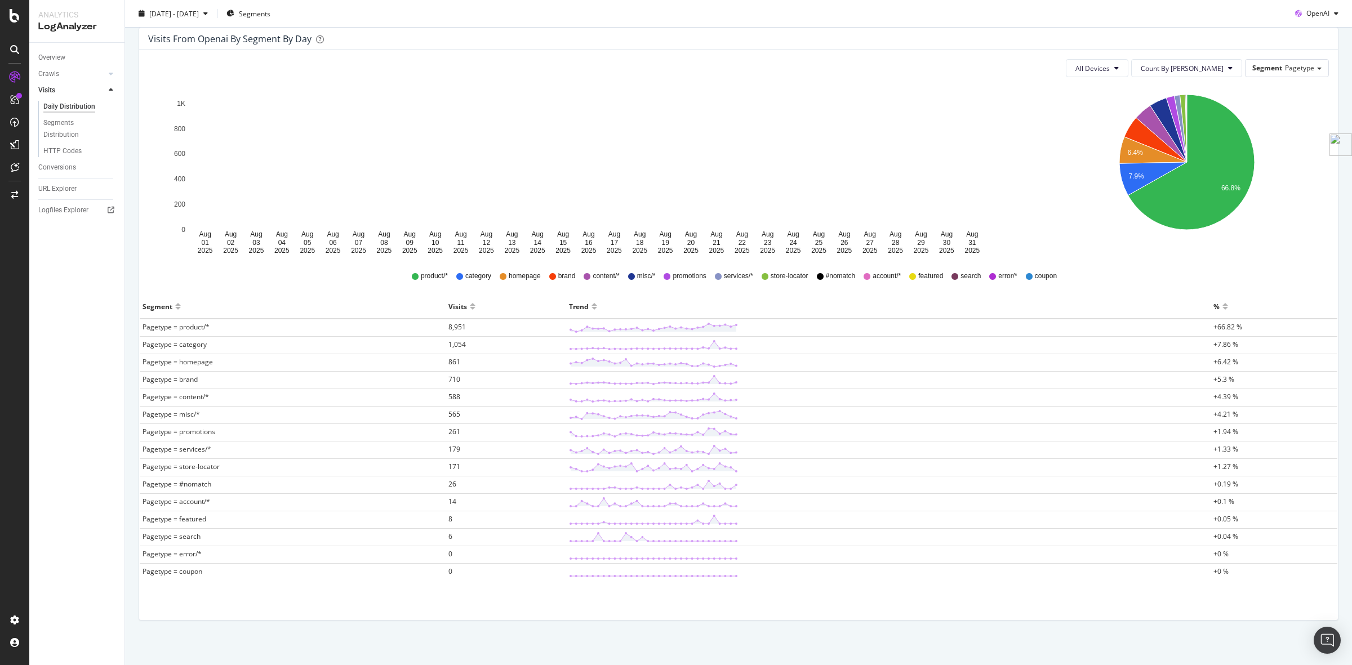
scroll to position [124, 0]
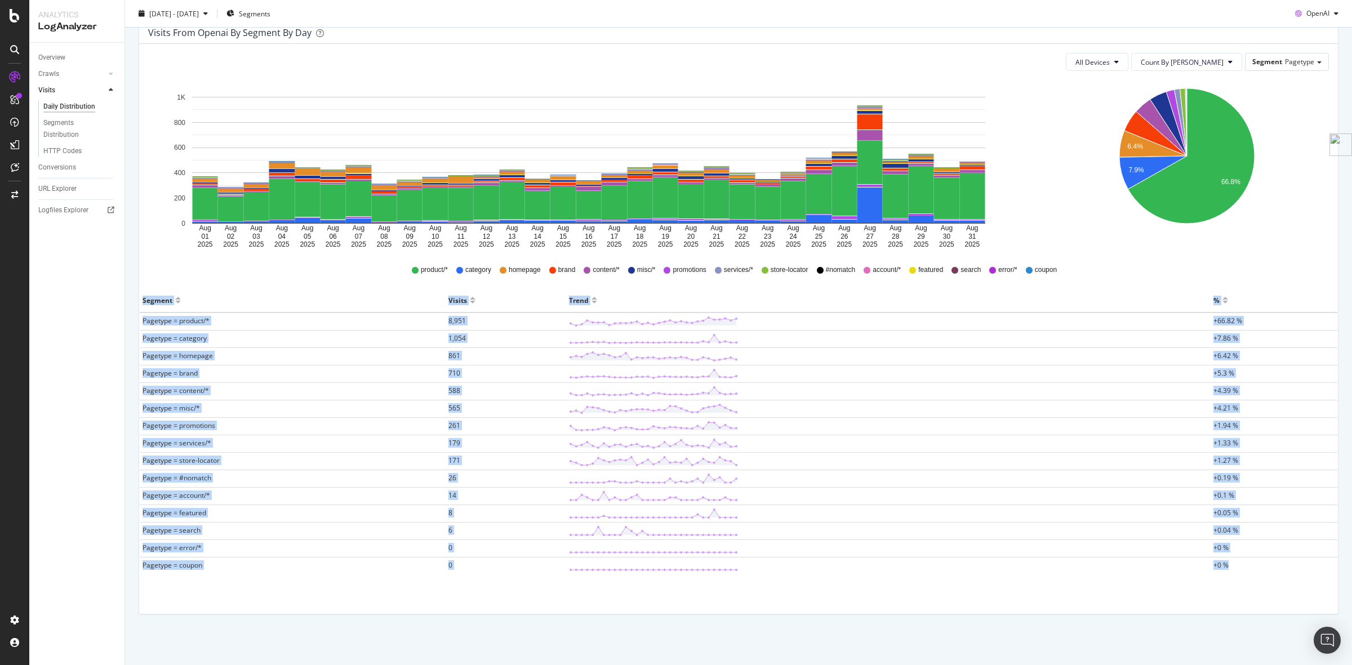
drag, startPoint x: 143, startPoint y: 299, endPoint x: 1247, endPoint y: 569, distance: 1136.7
click at [1247, 569] on table "Segment Visits Trend % Pagetype = product/* 8,951 +66.82 % Pagetype = category …" at bounding box center [739, 431] width 1198 height 286
copy table "Segment Visits Trend % Pagetype = product/* 8,951 +66.82 % Pagetype = category …"
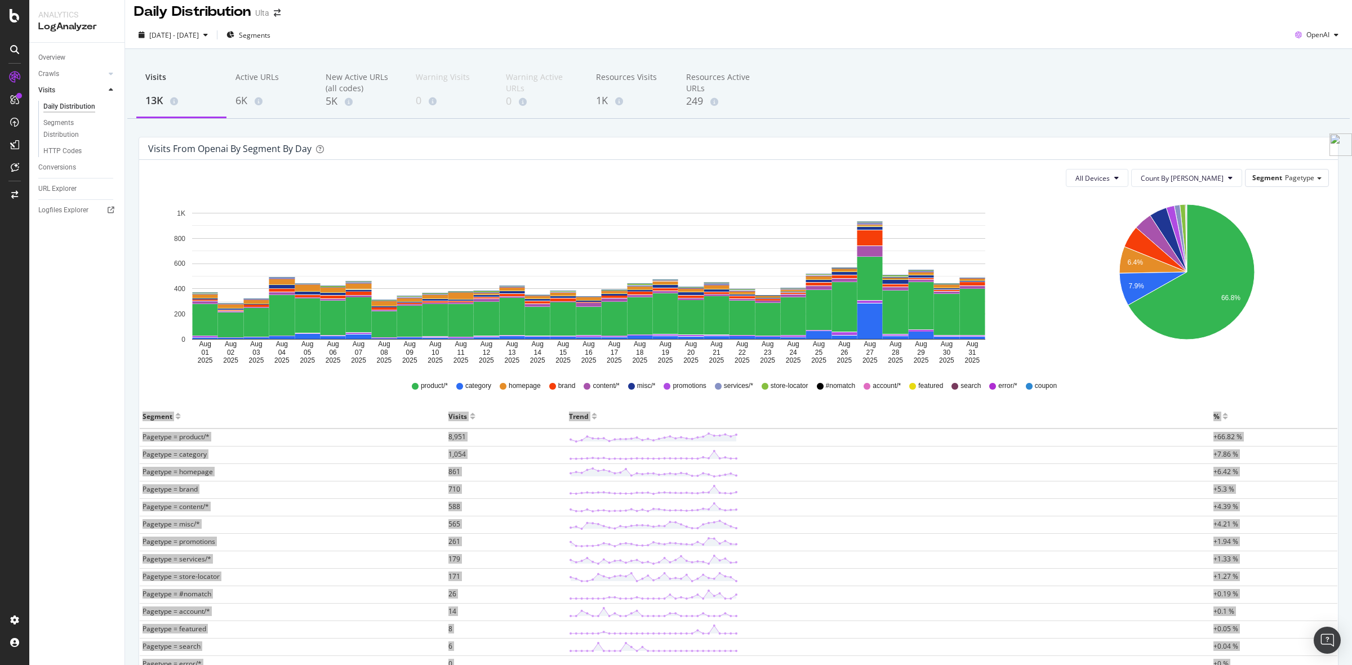
scroll to position [0, 0]
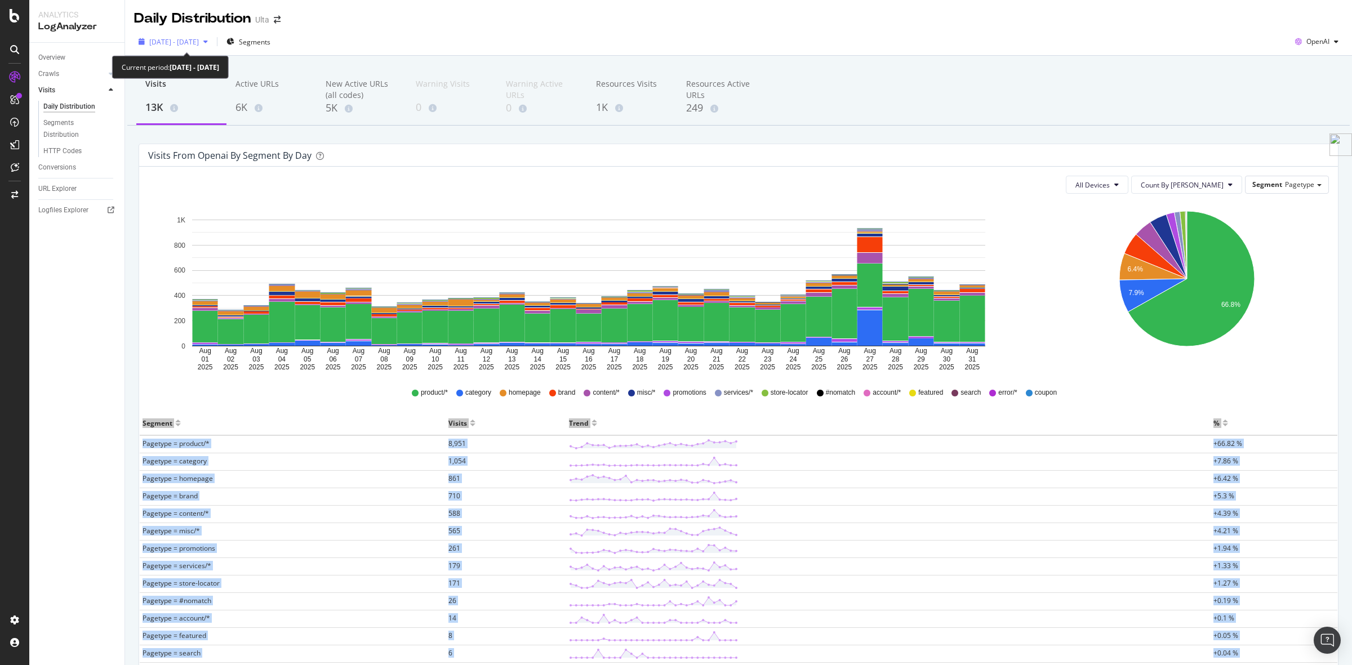
click at [199, 41] on span "2025 Aug. 1st - Aug. 31st" at bounding box center [174, 42] width 50 height 10
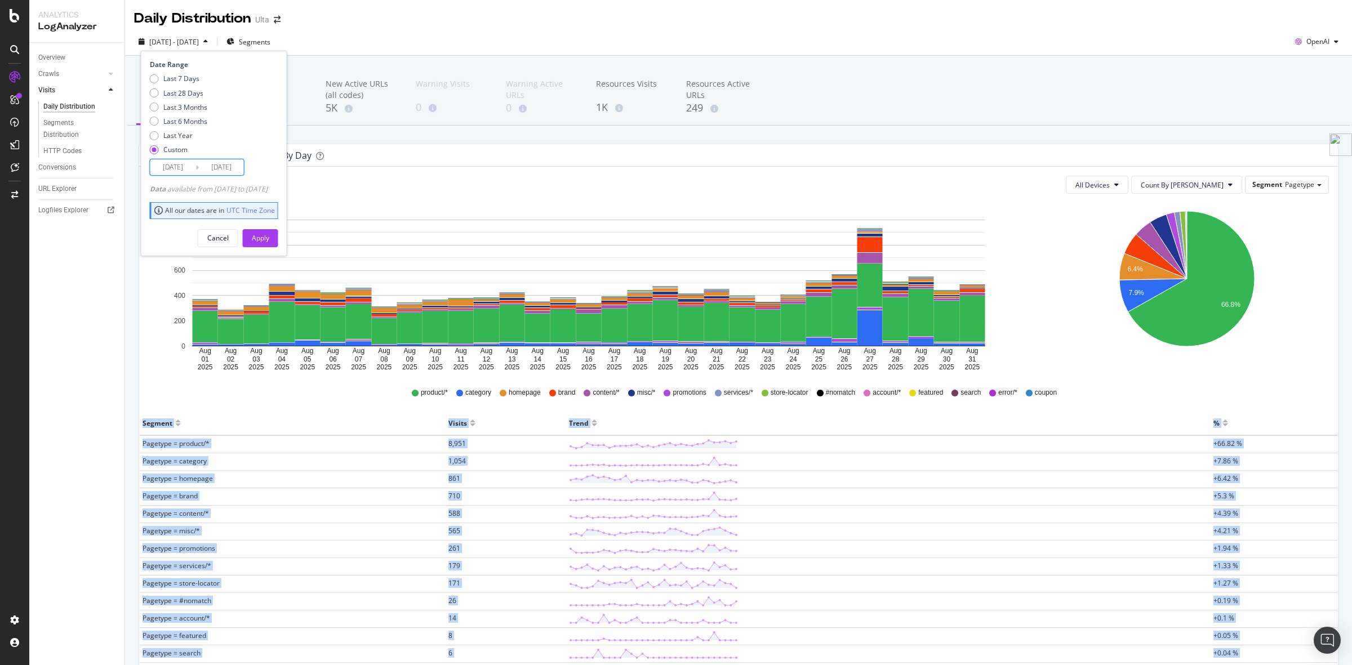
click at [188, 167] on input "2025/08/01" at bounding box center [172, 167] width 45 height 16
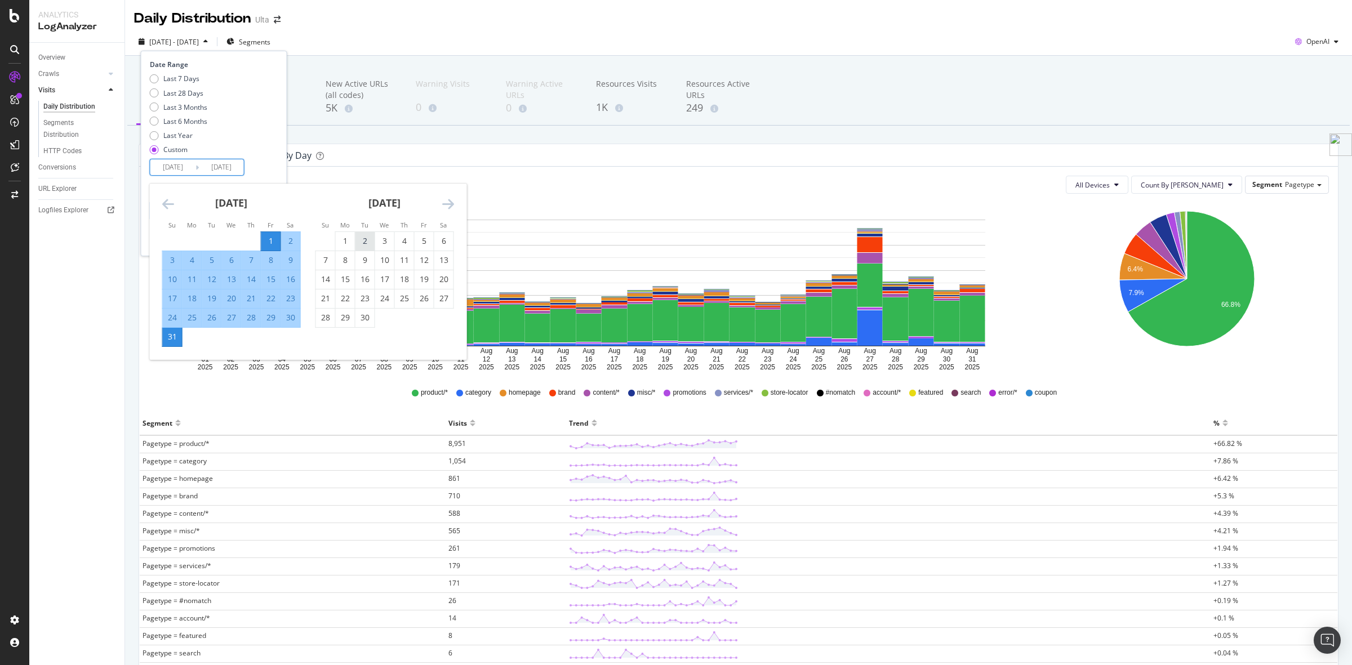
click at [355, 235] on div "2" at bounding box center [364, 240] width 19 height 11
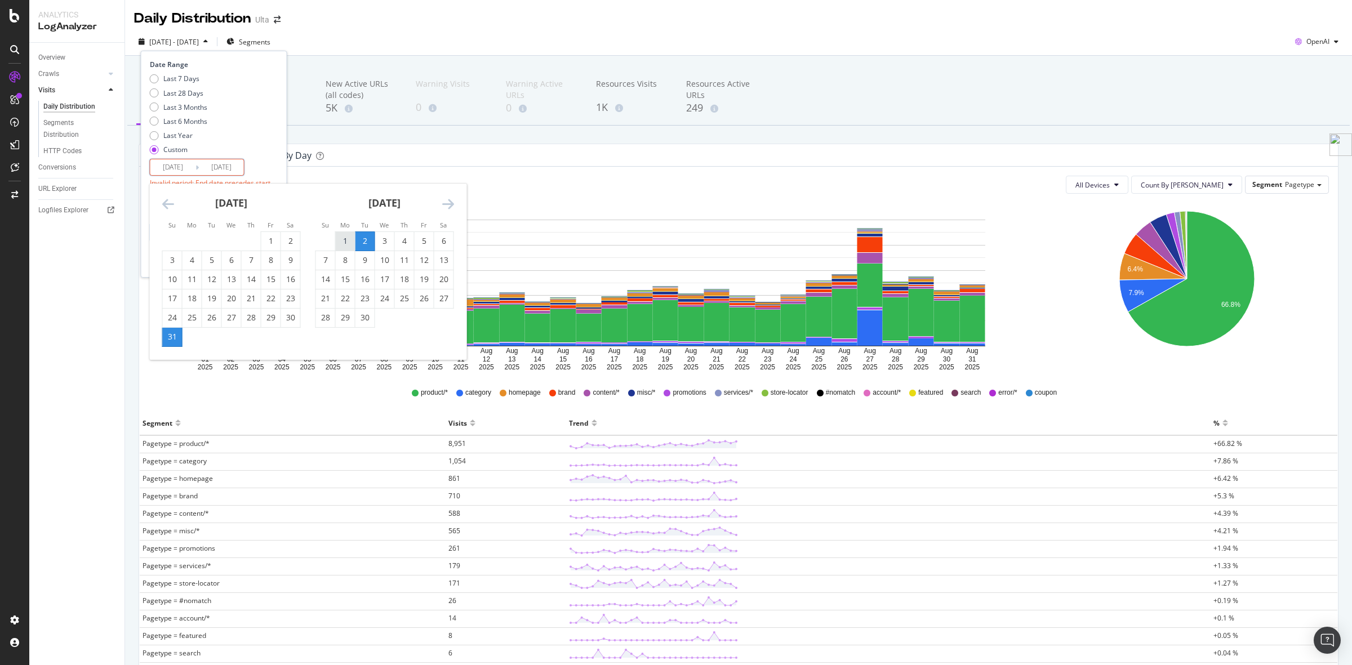
click at [337, 241] on div "1" at bounding box center [345, 240] width 19 height 11
type input "[DATE]"
click at [364, 322] on div "30" at bounding box center [364, 317] width 19 height 11
type input "[DATE]"
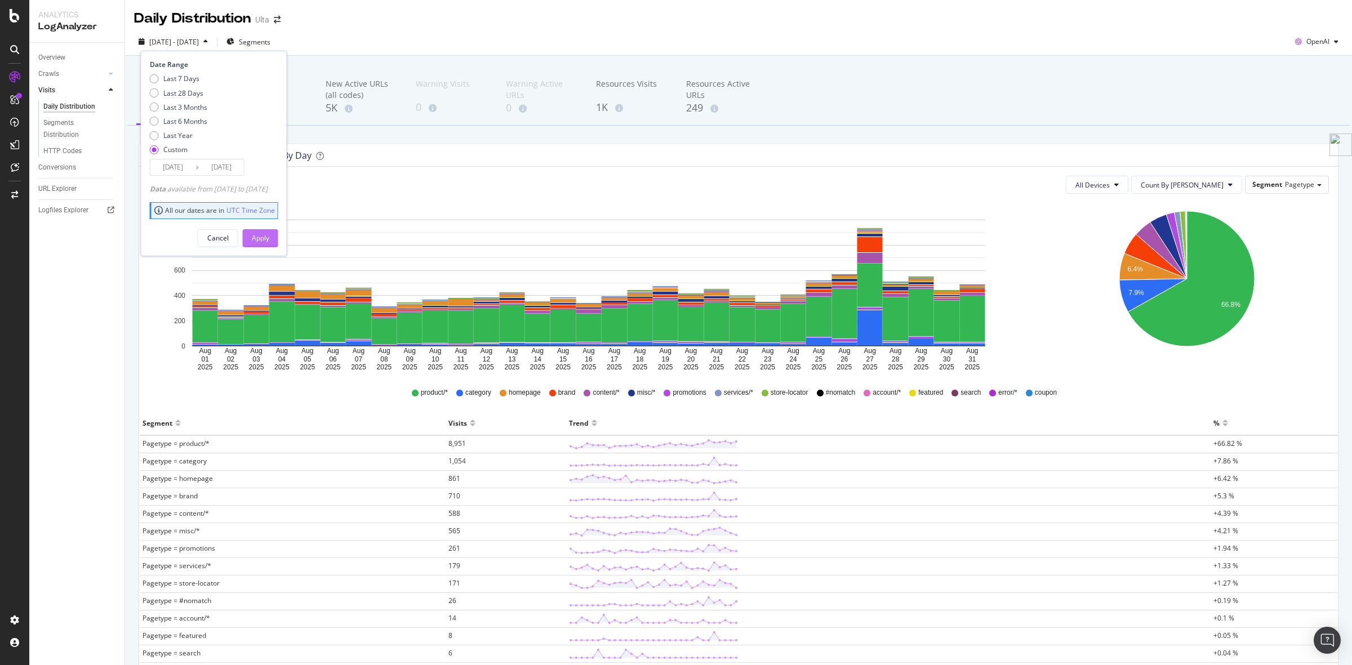
click at [269, 237] on div "Apply" at bounding box center [260, 238] width 17 height 10
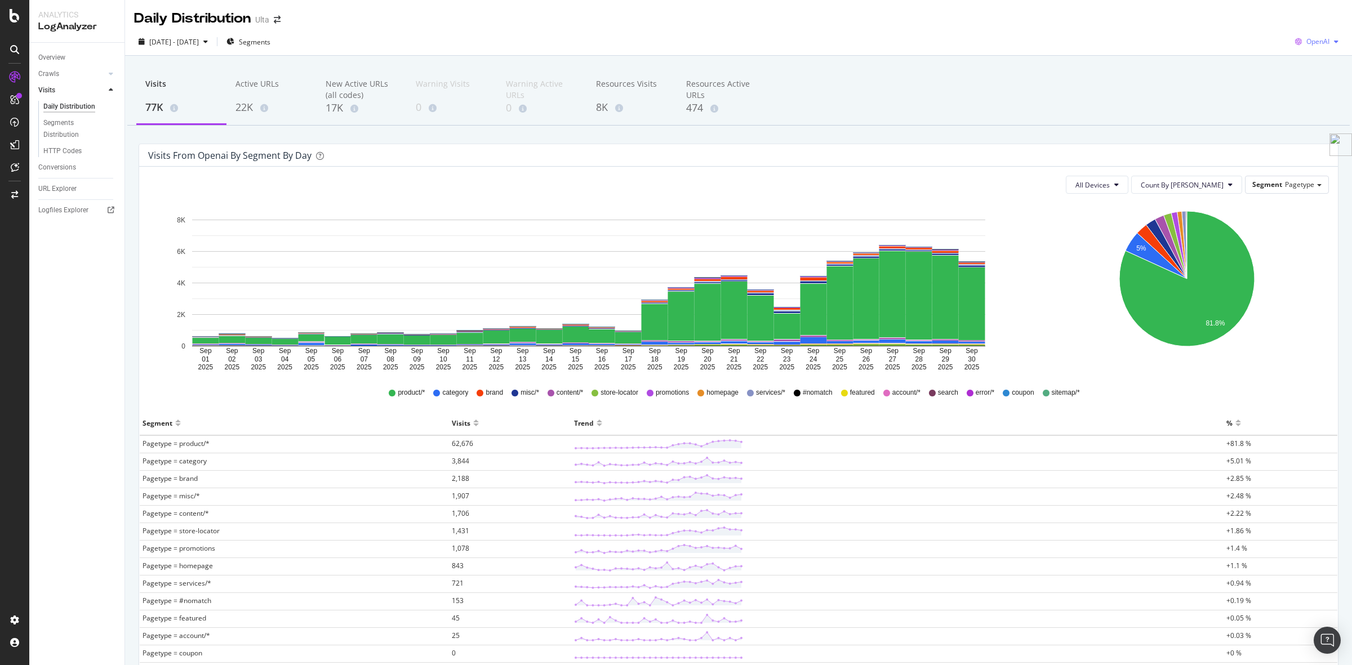
click at [1307, 43] on span "OpenAI" at bounding box center [1317, 42] width 23 height 10
click at [1311, 131] on span "Other AI Bots" at bounding box center [1315, 127] width 42 height 10
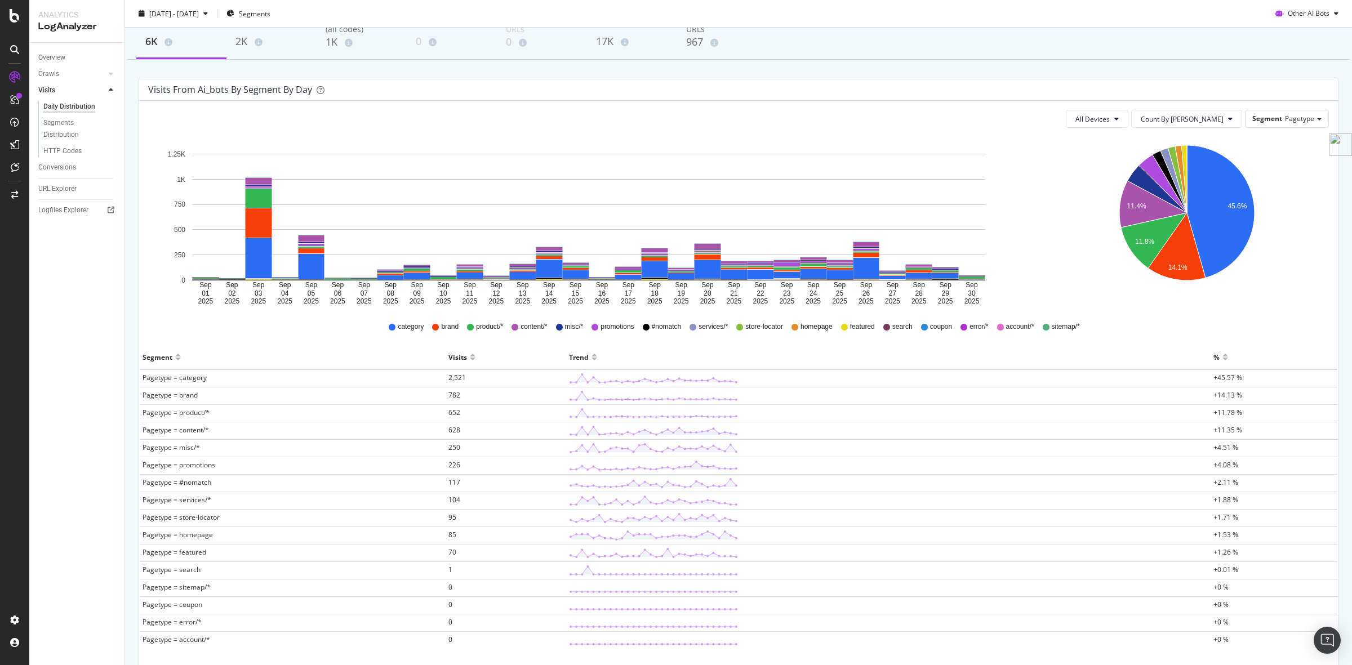
scroll to position [142, 0]
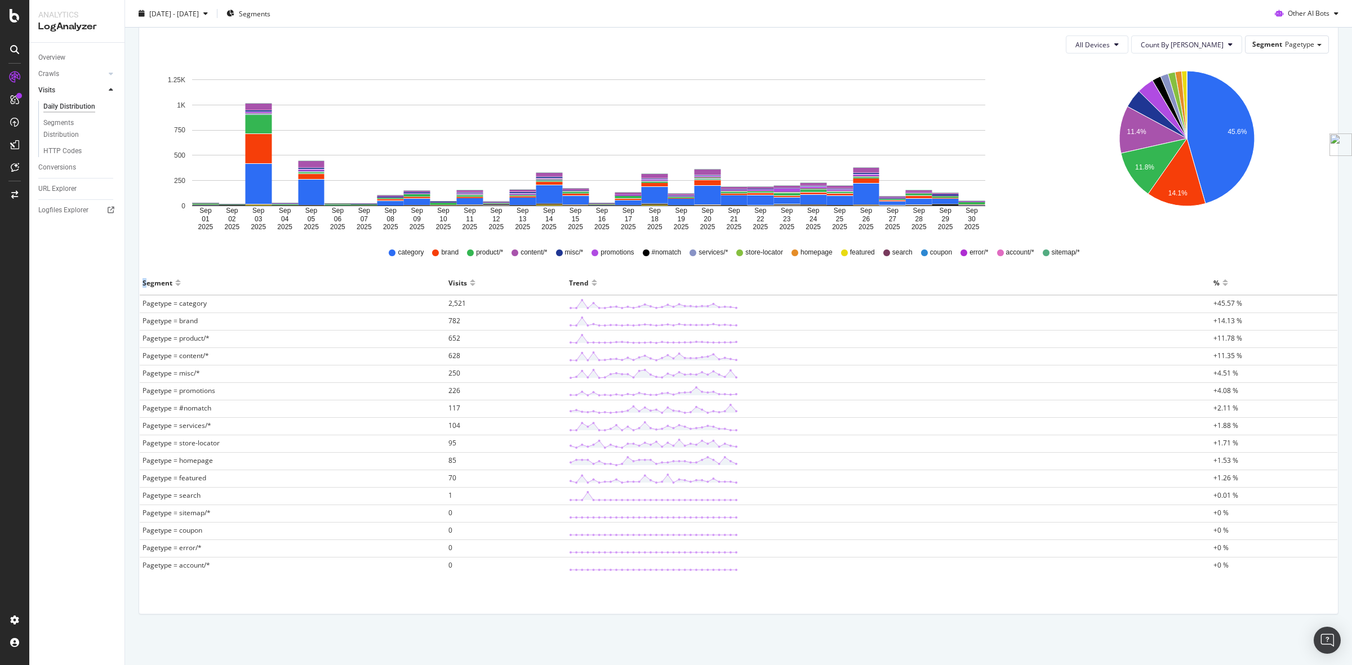
drag, startPoint x: 146, startPoint y: 278, endPoint x: 1201, endPoint y: 588, distance: 1099.1
click at [1201, 588] on div "All Devices Count By Day Segment Pagetype Hold CTRL while clicking to filter th…" at bounding box center [738, 320] width 1199 height 588
copy thead "S"
click at [57, 74] on div "Crawls" at bounding box center [48, 74] width 21 height 12
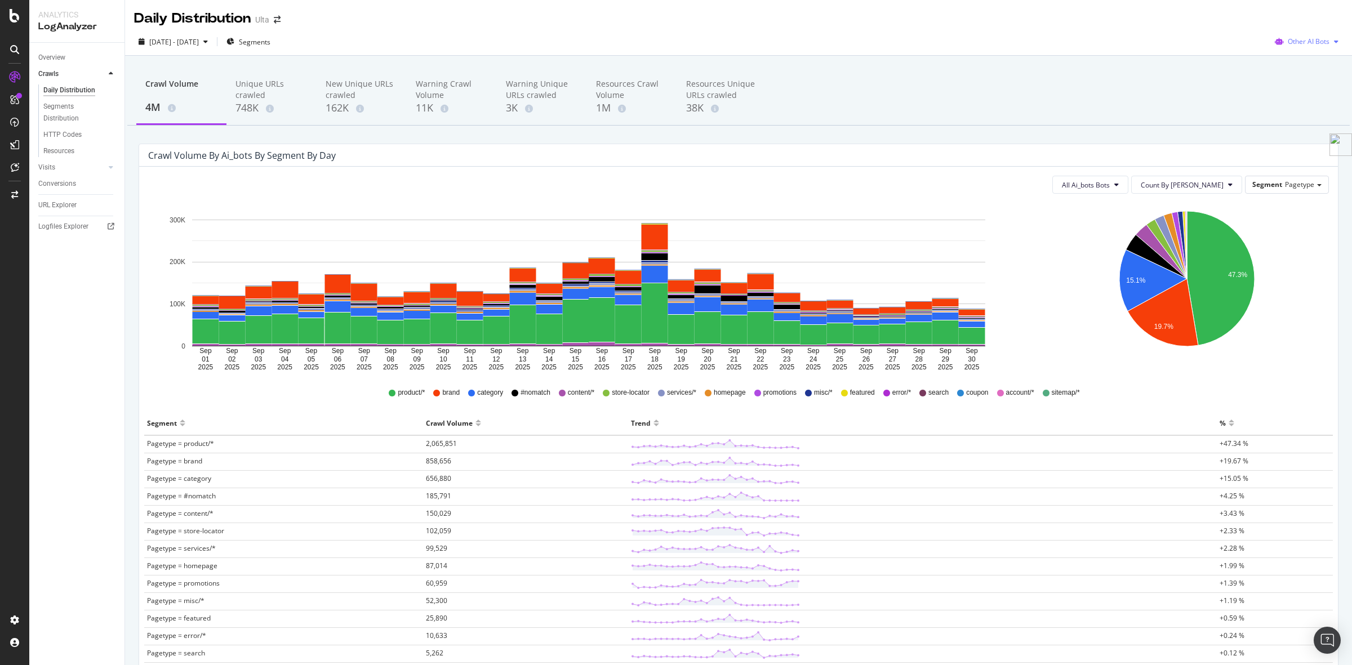
click at [1311, 43] on span "Other AI Bots" at bounding box center [1309, 42] width 42 height 10
click at [1313, 59] on span "Google" at bounding box center [1309, 64] width 44 height 10
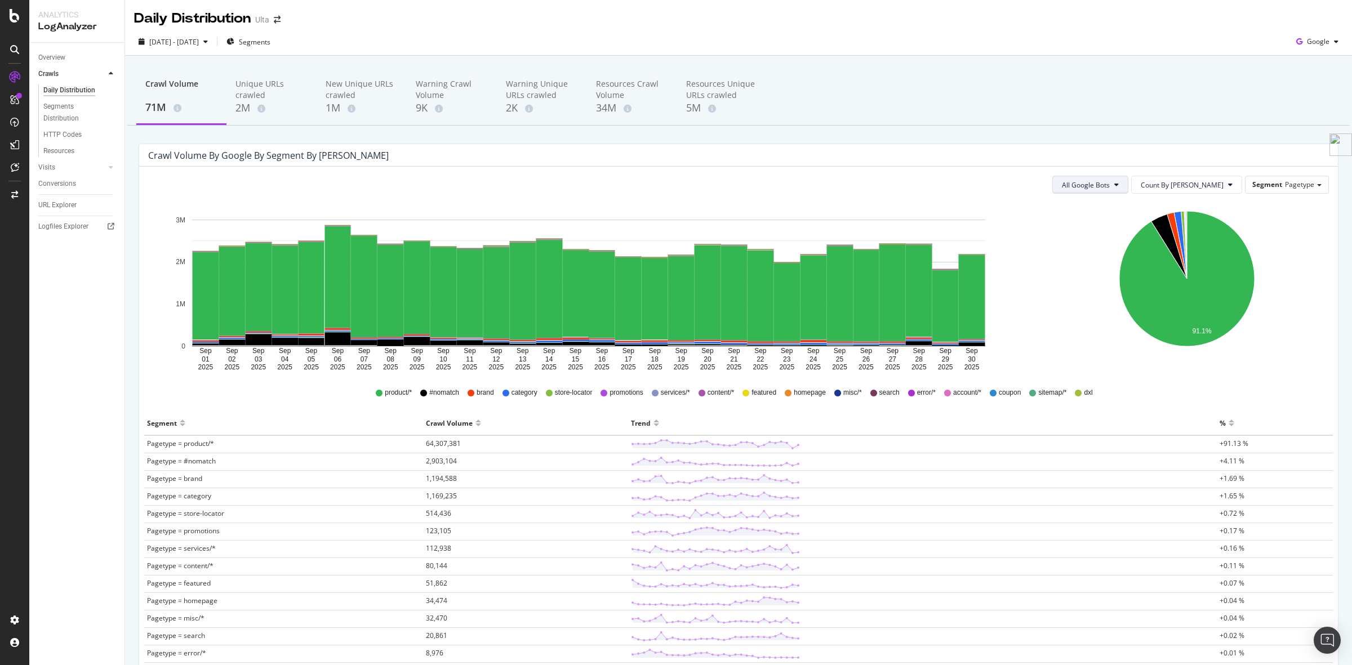
click at [1128, 193] on button "All Google Bots" at bounding box center [1090, 185] width 76 height 18
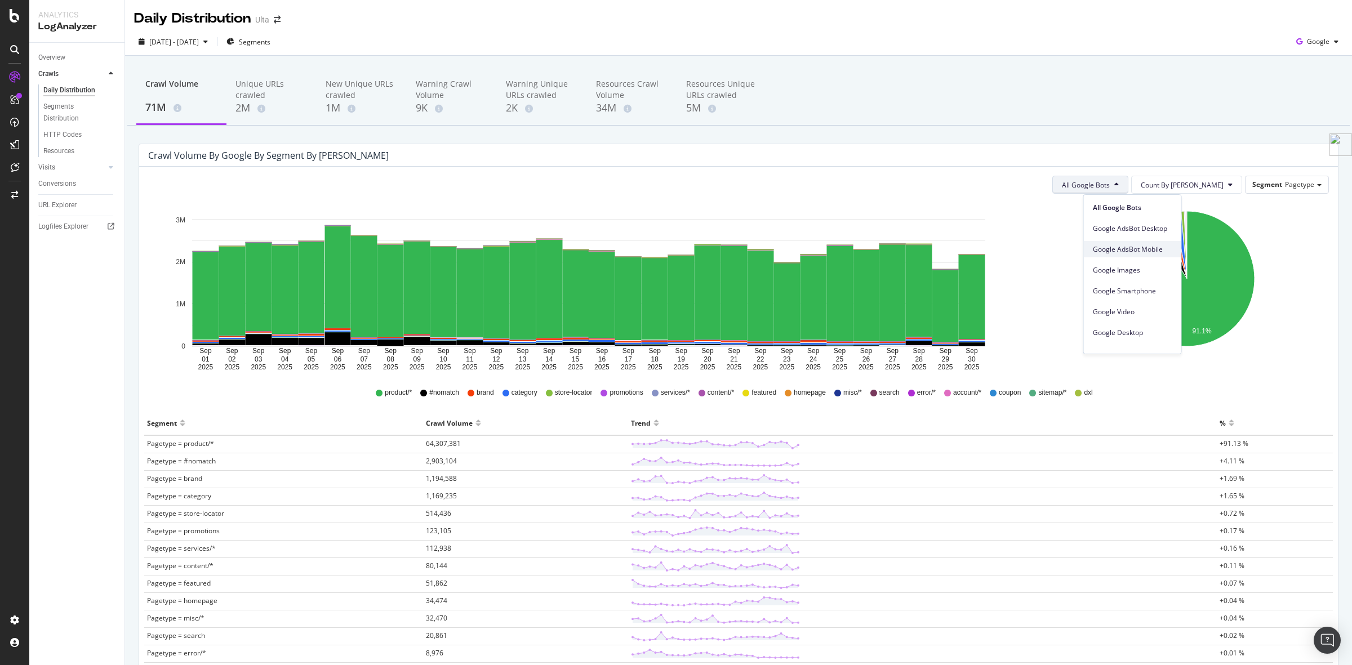
scroll to position [70, 0]
click at [1133, 224] on span "Google Smartphone" at bounding box center [1132, 221] width 79 height 10
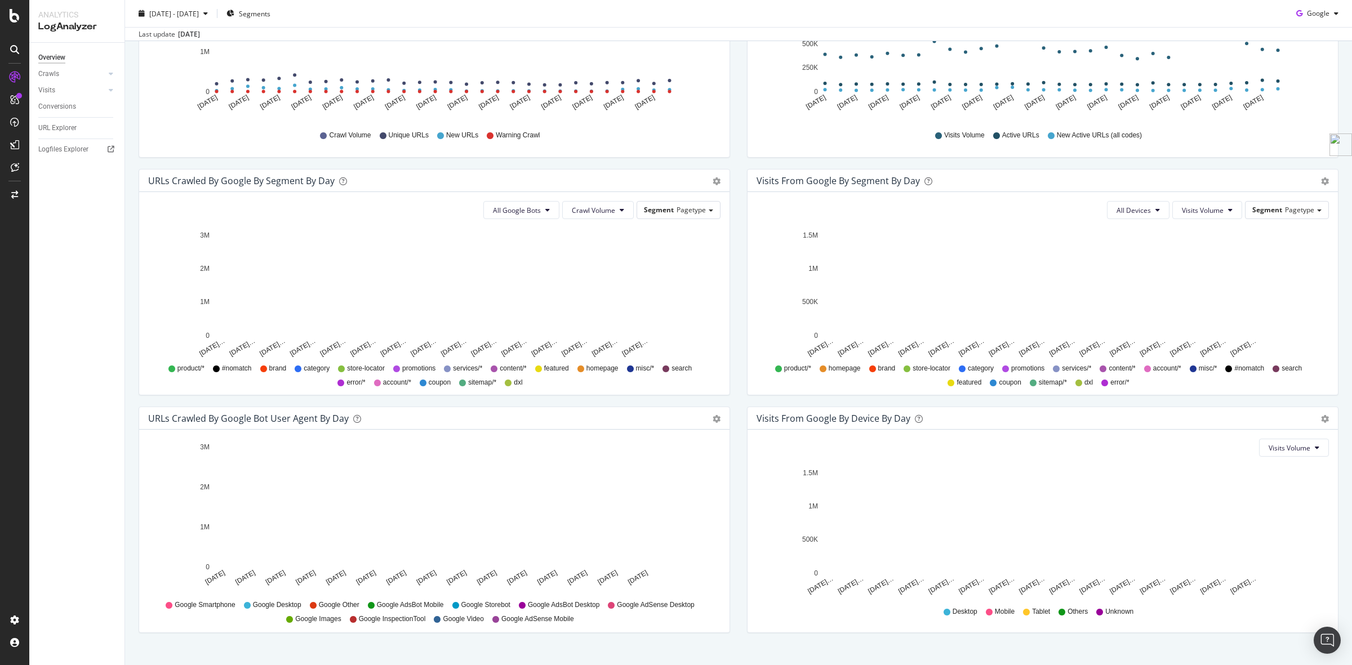
scroll to position [274, 0]
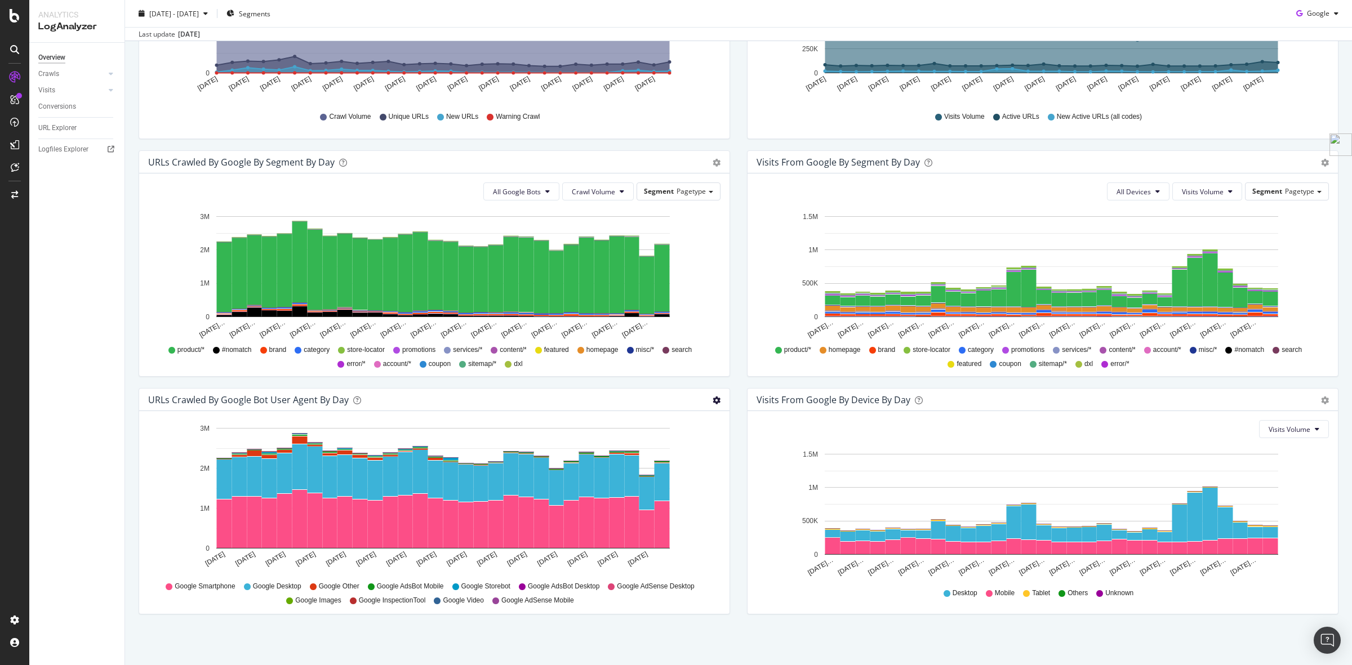
click at [713, 403] on icon "gear" at bounding box center [717, 401] width 8 height 8
click at [665, 471] on span "Table" at bounding box center [668, 468] width 119 height 17
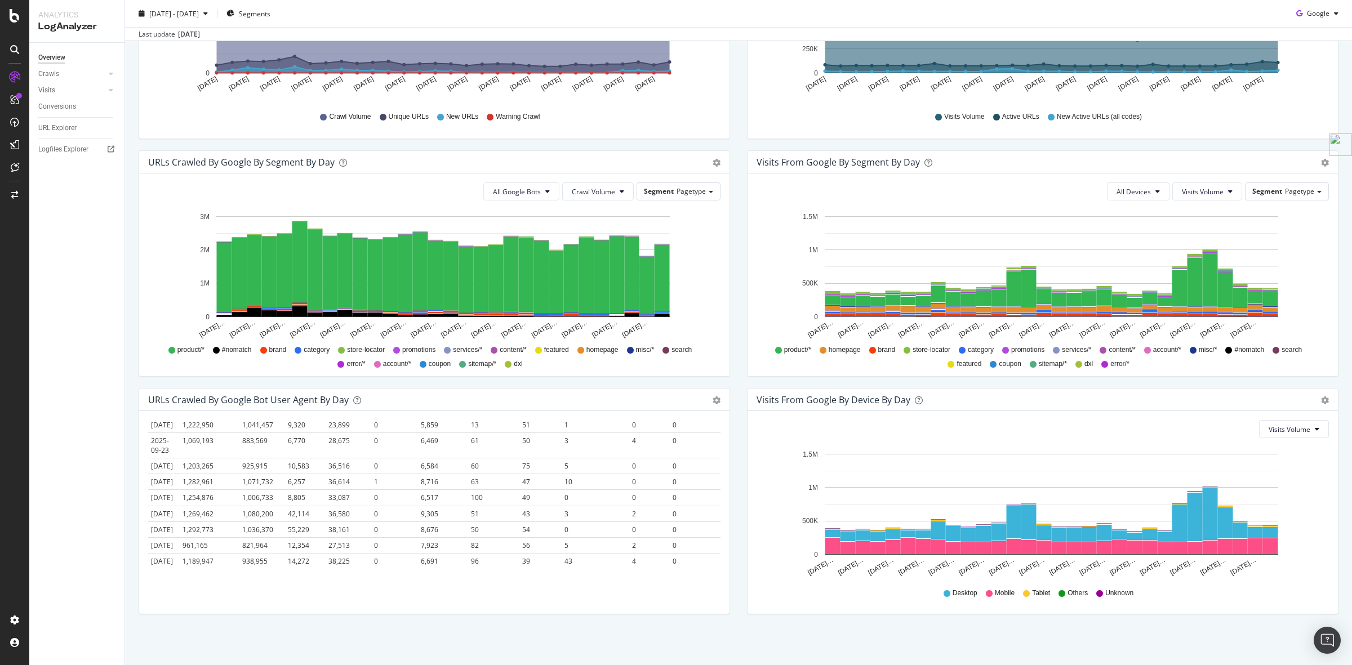
scroll to position [655, 0]
drag, startPoint x: 152, startPoint y: 426, endPoint x: 731, endPoint y: 657, distance: 622.7
click at [731, 657] on div "We introduced 2 new report templates: AI Bots to track AI bot activity on your …" at bounding box center [738, 231] width 1227 height 870
copy thead
click at [1329, 11] on div "button" at bounding box center [1336, 13] width 14 height 7
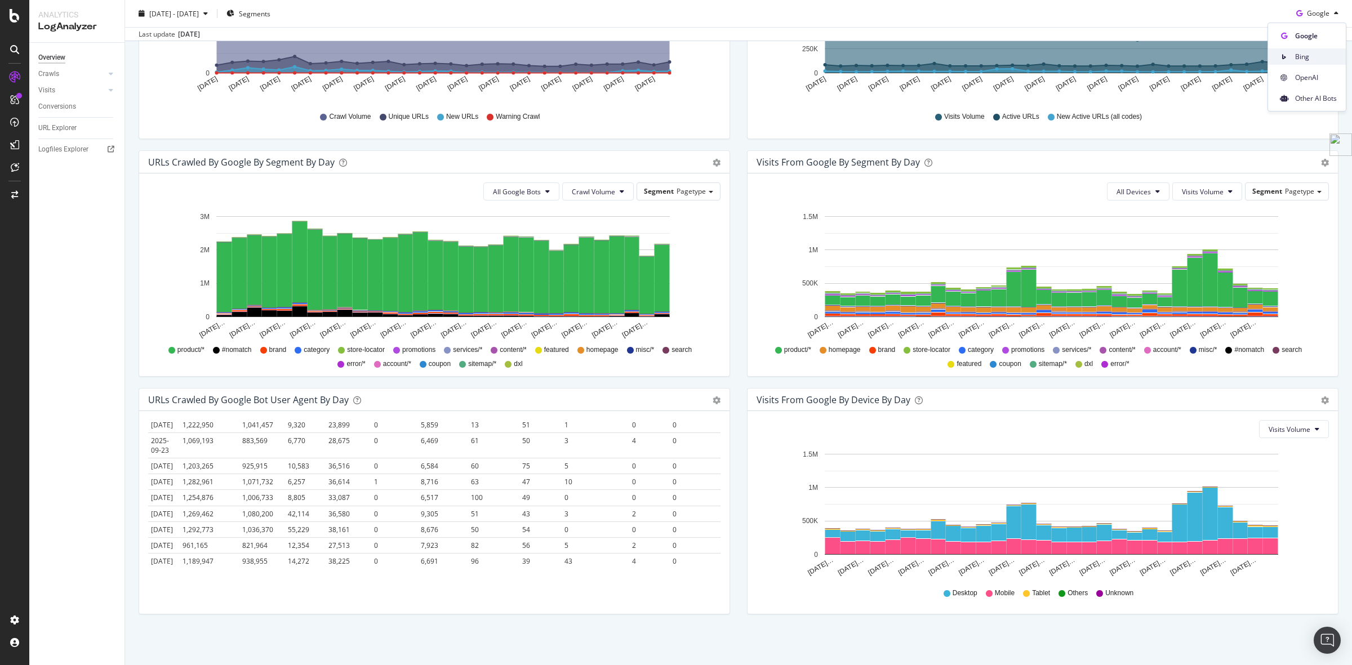
click at [1311, 54] on span "Bing" at bounding box center [1316, 57] width 42 height 10
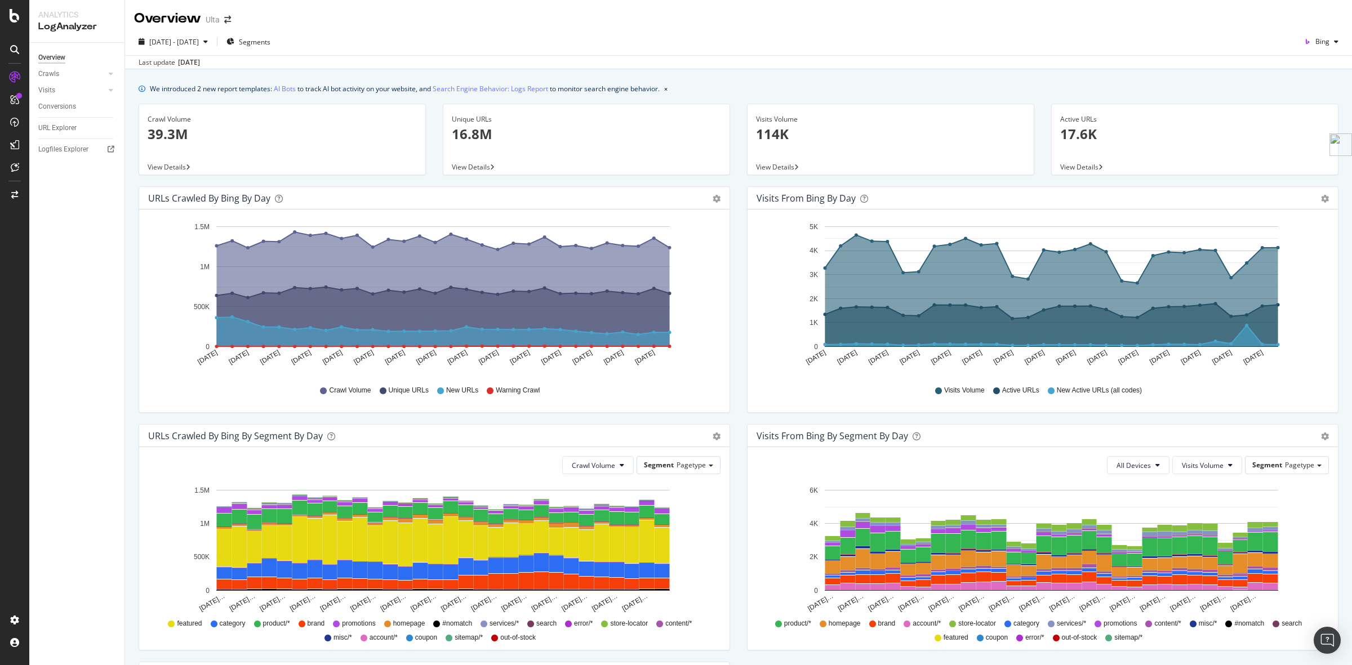
click at [706, 198] on div "Area Table" at bounding box center [710, 198] width 19 height 11
click at [713, 199] on icon "gear" at bounding box center [717, 199] width 8 height 8
click at [669, 248] on span "Table" at bounding box center [683, 244] width 89 height 17
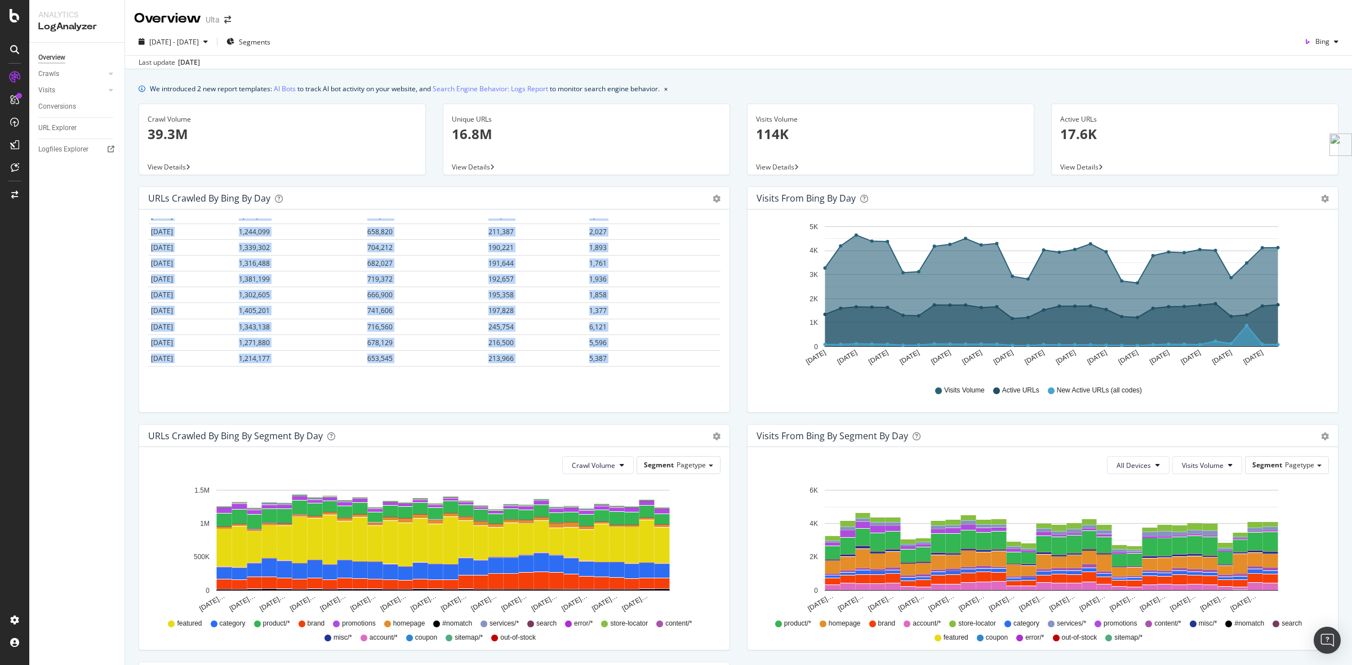
scroll to position [355, 0]
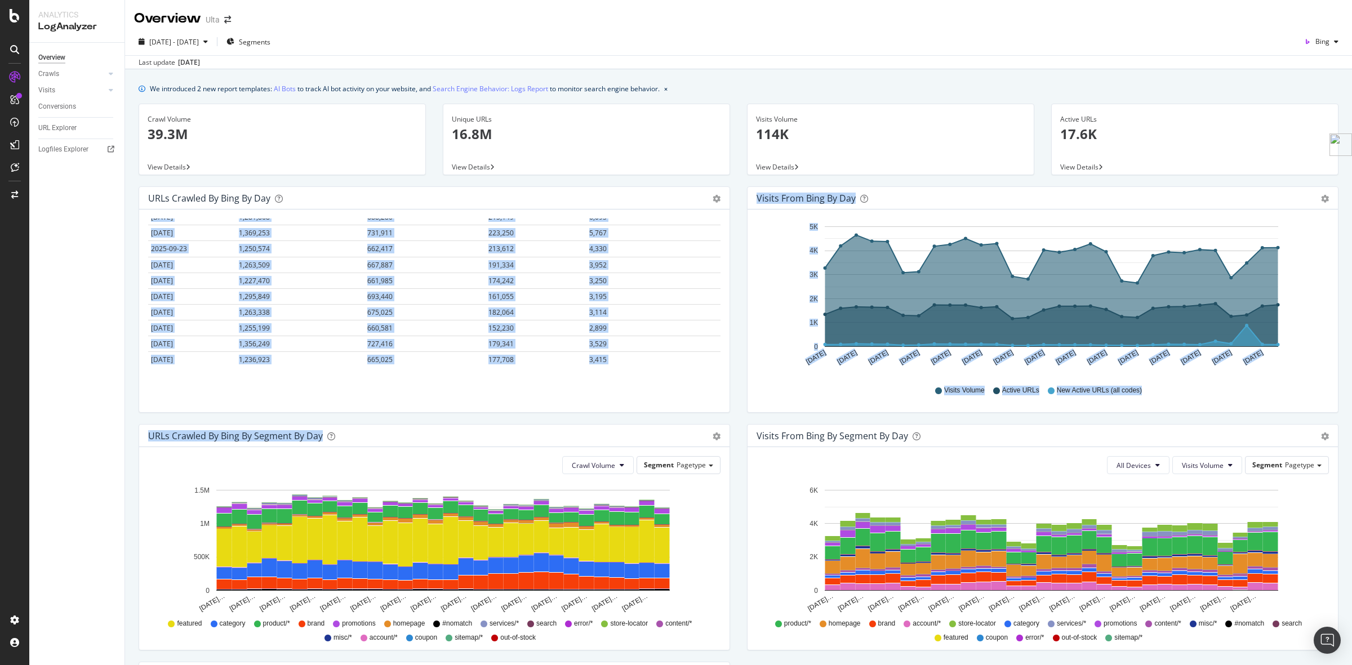
drag, startPoint x: 150, startPoint y: 226, endPoint x: 433, endPoint y: 434, distance: 351.0
click at [433, 434] on div "URLs Crawled by Bing by day Area Table Hold CTRL while clicking to filter the r…" at bounding box center [738, 542] width 1217 height 713
copy div "Date Crawl Volume Unique URLs New URLs Warning Crawl 2025-09-01 1,260,266 639,6…"
